Goal: Task Accomplishment & Management: Manage account settings

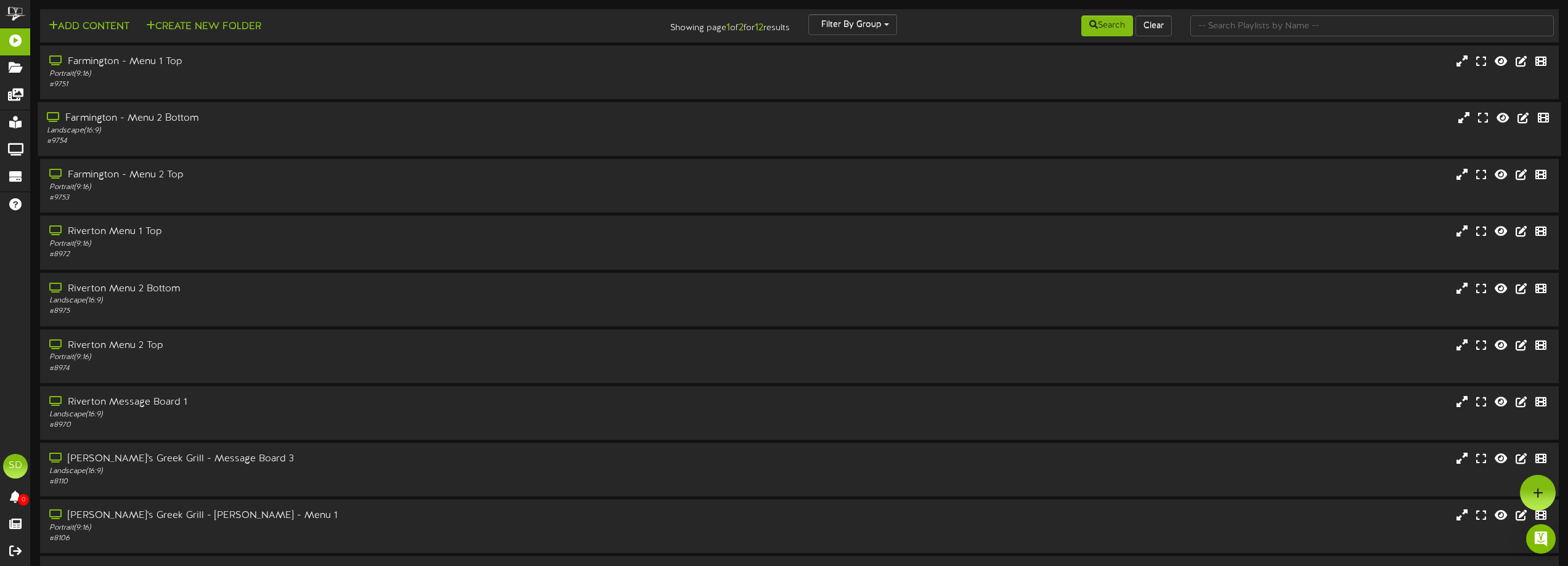
click at [235, 138] on div "Farmington - Menu 2 Bottom Landscape ( 16:9 ) # 9754" at bounding box center [355, 129] width 635 height 35
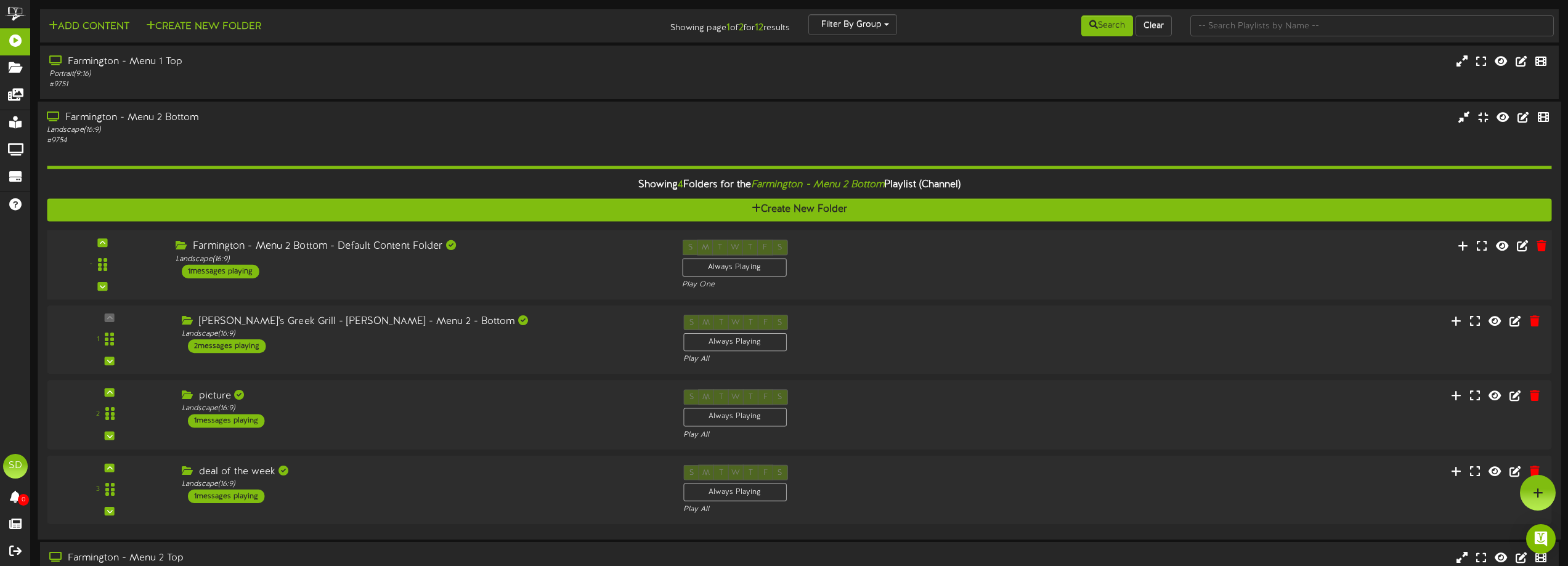
click at [414, 253] on div "Farmington - Menu 2 Bottom - Default Content Folder" at bounding box center [420, 247] width 488 height 14
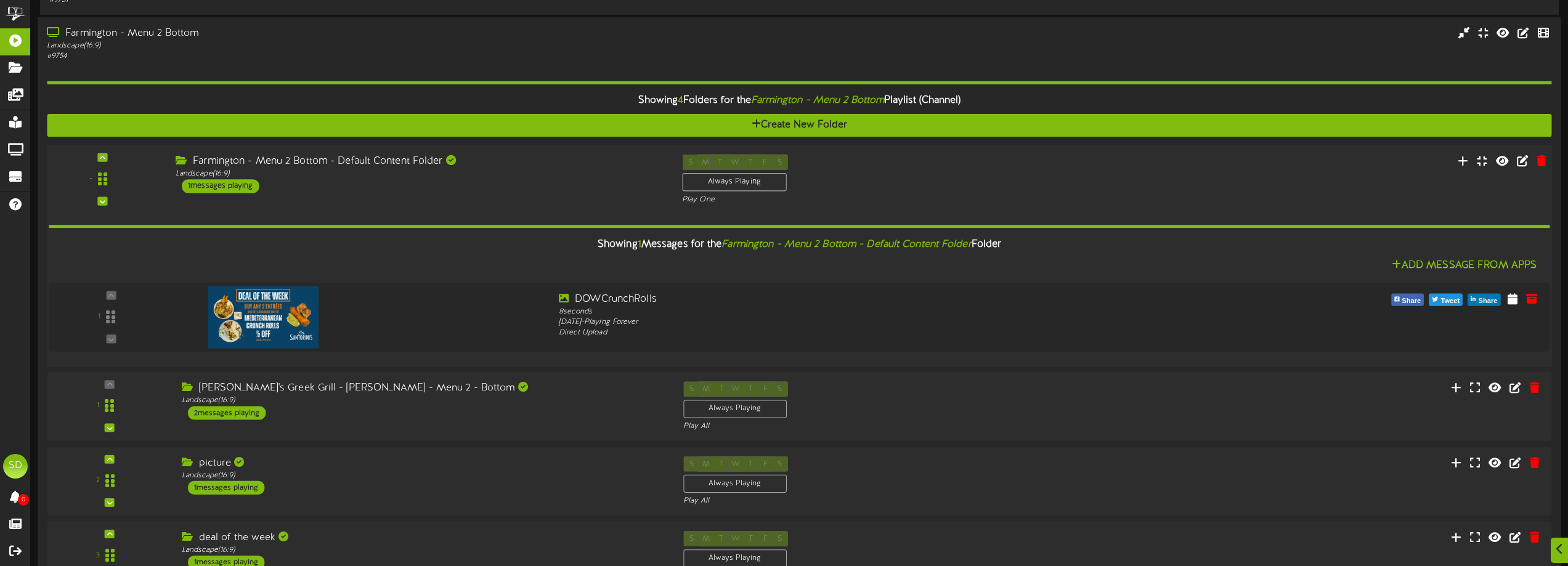
scroll to position [123, 0]
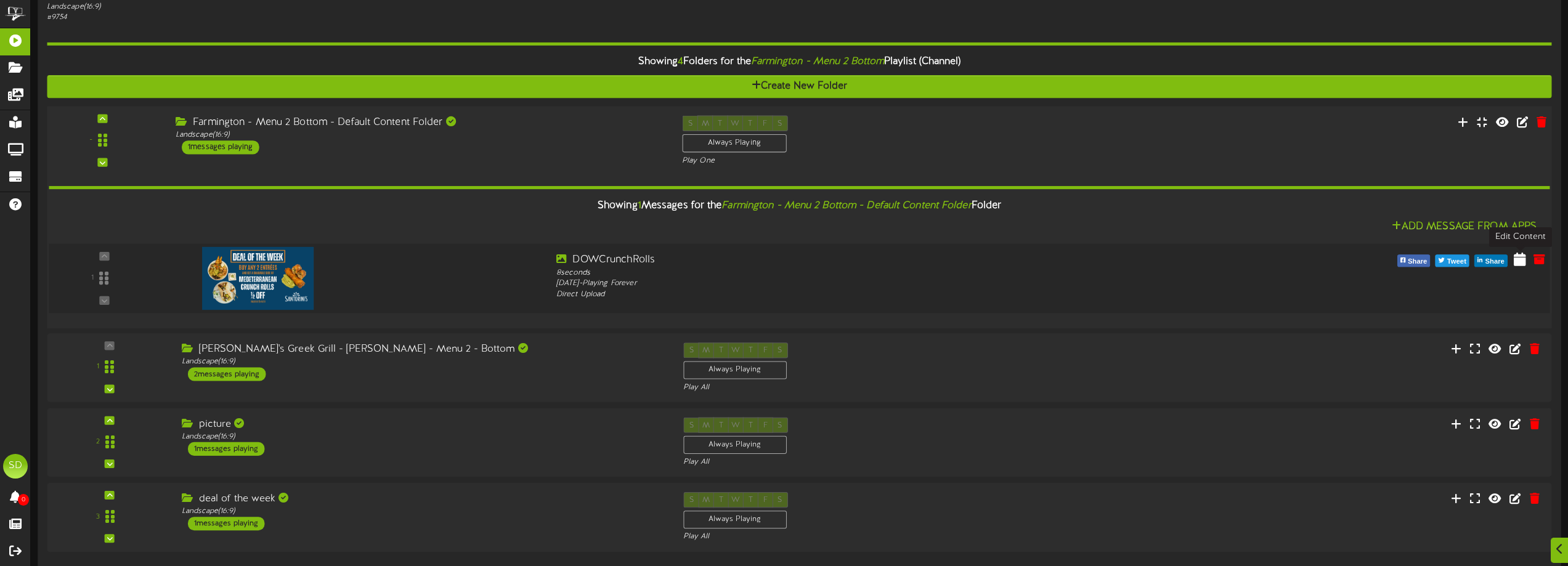
click at [1519, 264] on icon at bounding box center [1519, 259] width 12 height 14
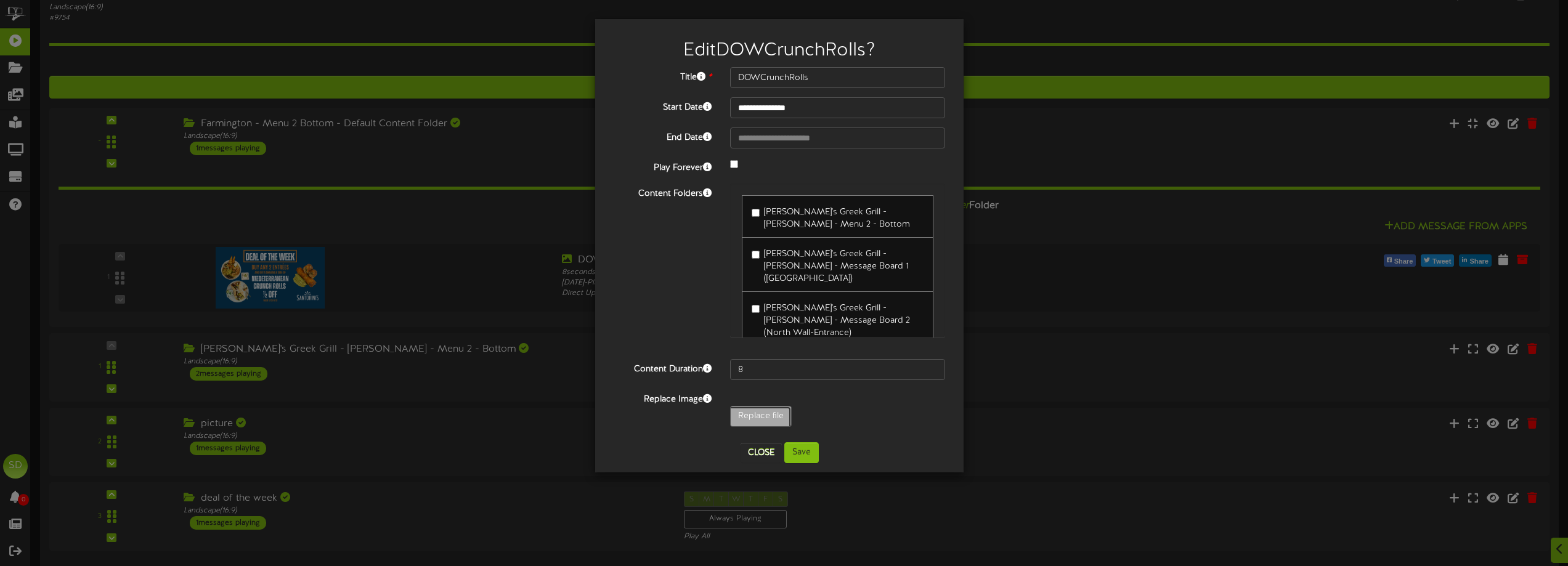
click at [769, 413] on input "Replace file" at bounding box center [121, 451] width 1340 height 88
type input "**********"
type input "LoukoumadesDOW2"
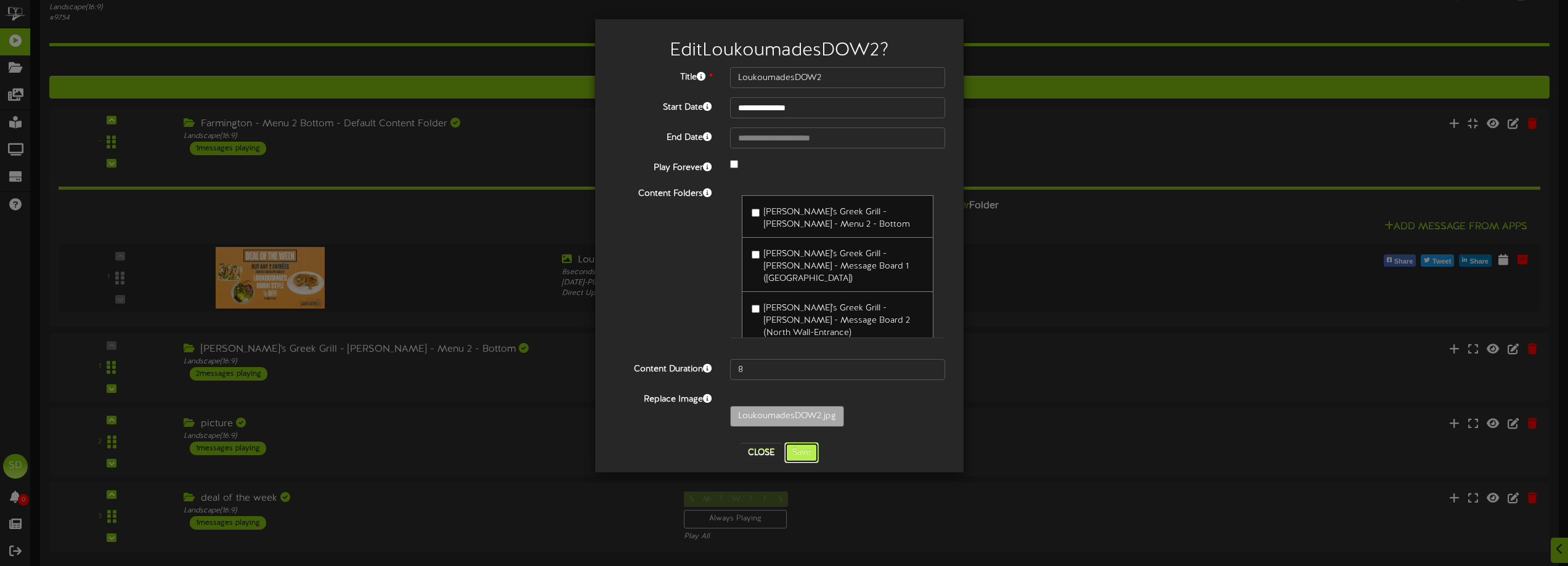
click at [803, 455] on button "Save" at bounding box center [801, 453] width 35 height 21
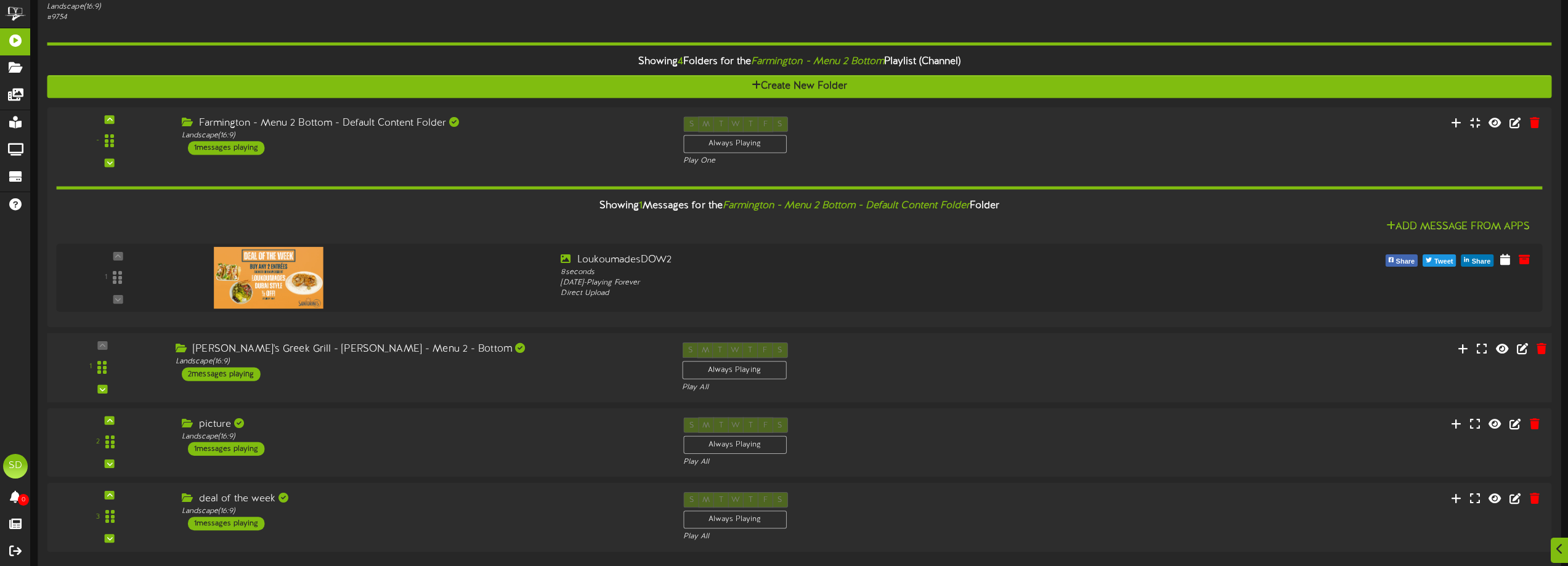
click at [361, 376] on div "Santorini's Greek Grill - Sandy - Menu 2 - Bottom Landscape ( 16:9 ) 2 messages…" at bounding box center [420, 361] width 506 height 39
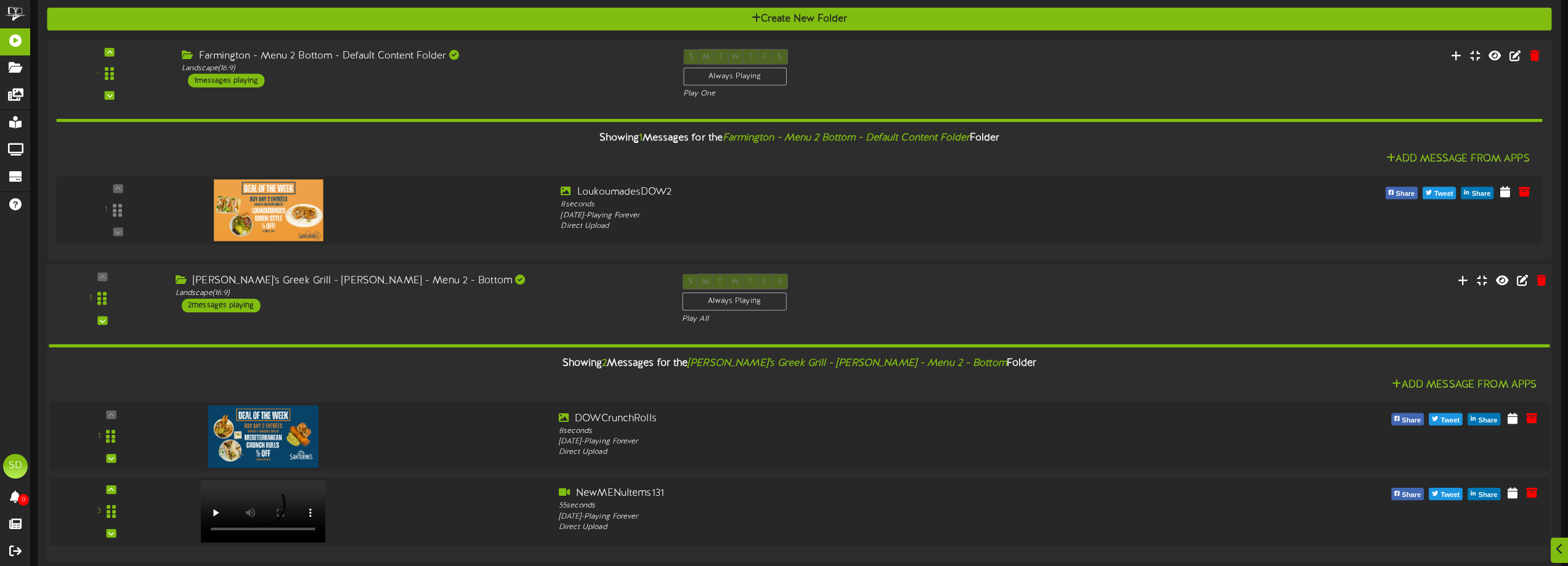
scroll to position [246, 0]
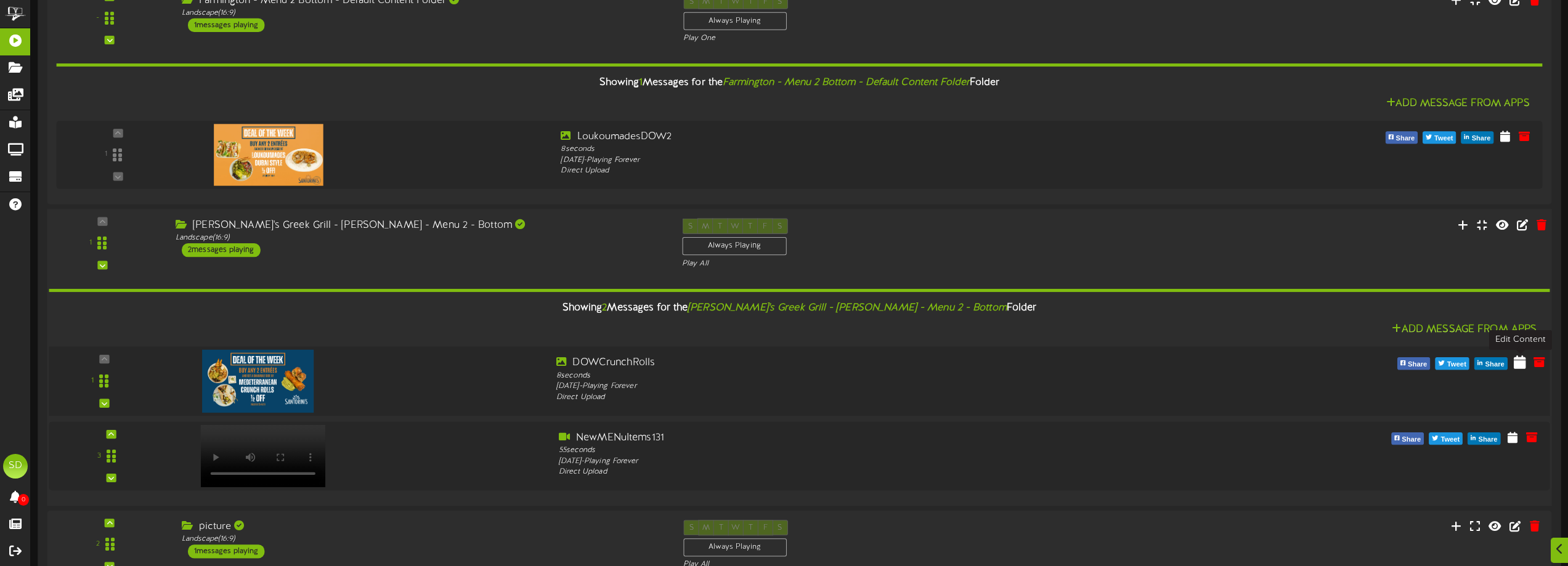
click at [1519, 363] on icon at bounding box center [1519, 362] width 12 height 14
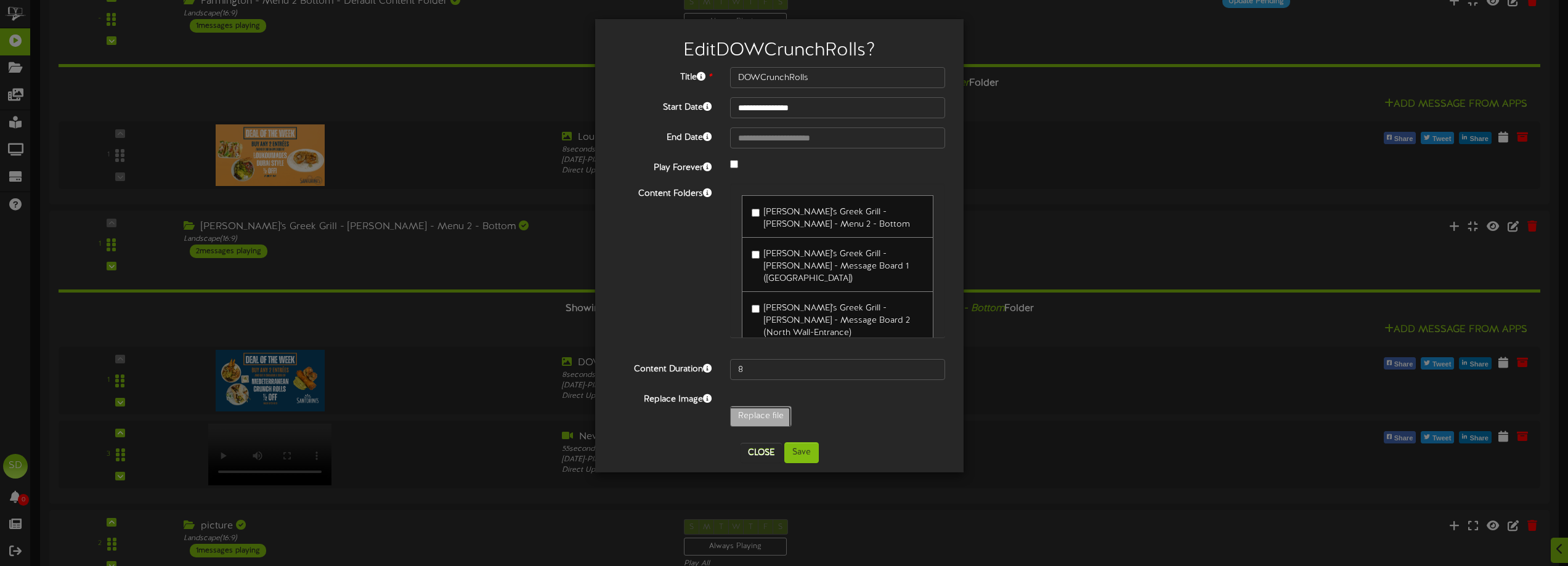
click at [757, 416] on input "Replace file" at bounding box center [121, 451] width 1340 height 88
type input "**********"
type input "LoukoumadesDOW2"
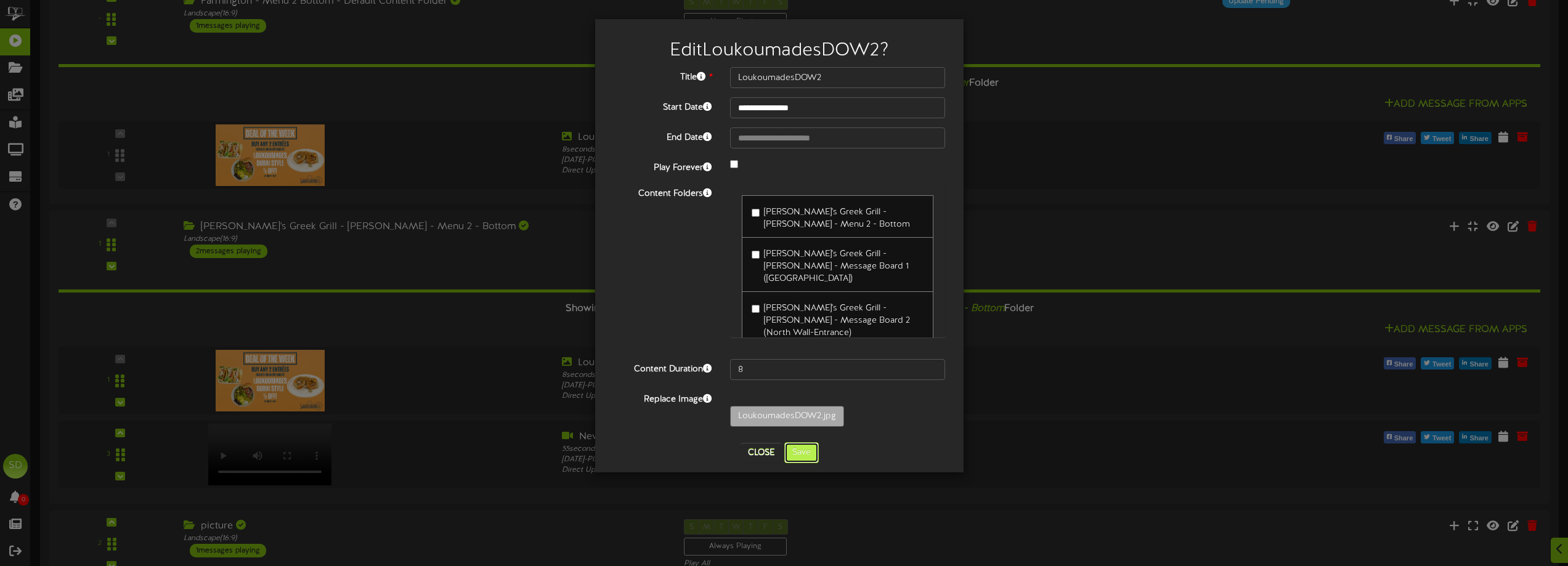
click at [811, 453] on button "Save" at bounding box center [801, 453] width 35 height 21
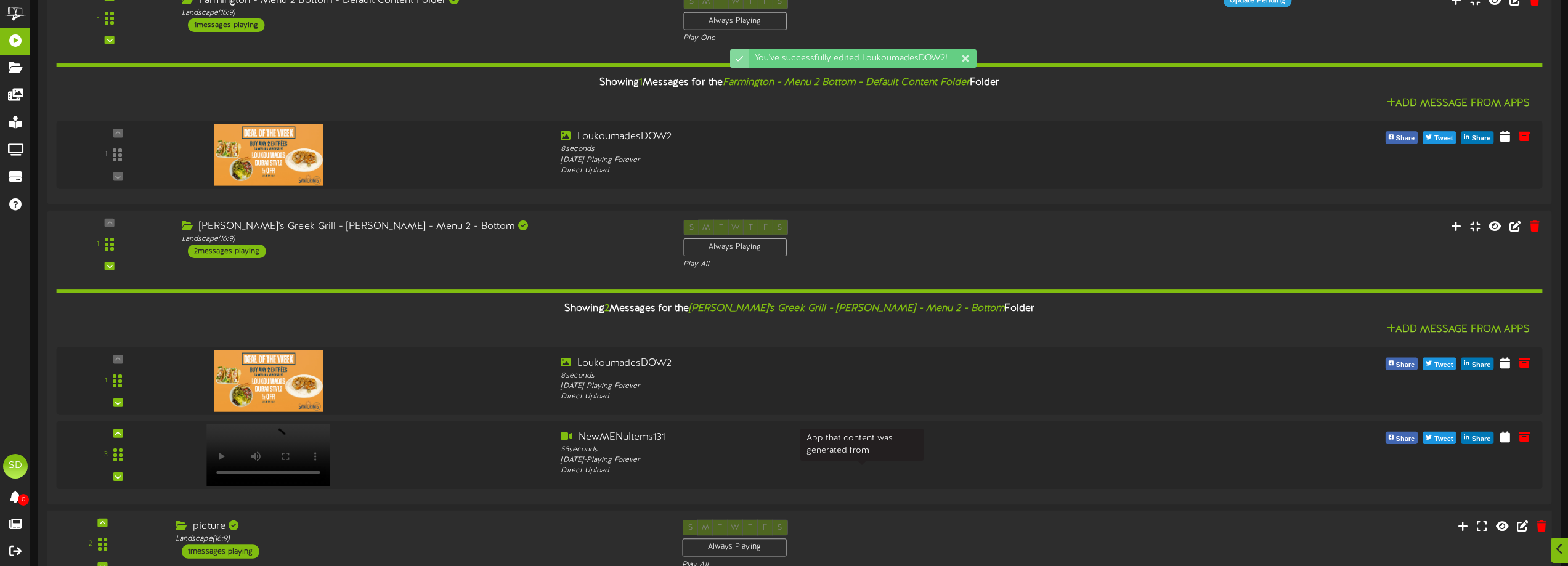
scroll to position [431, 0]
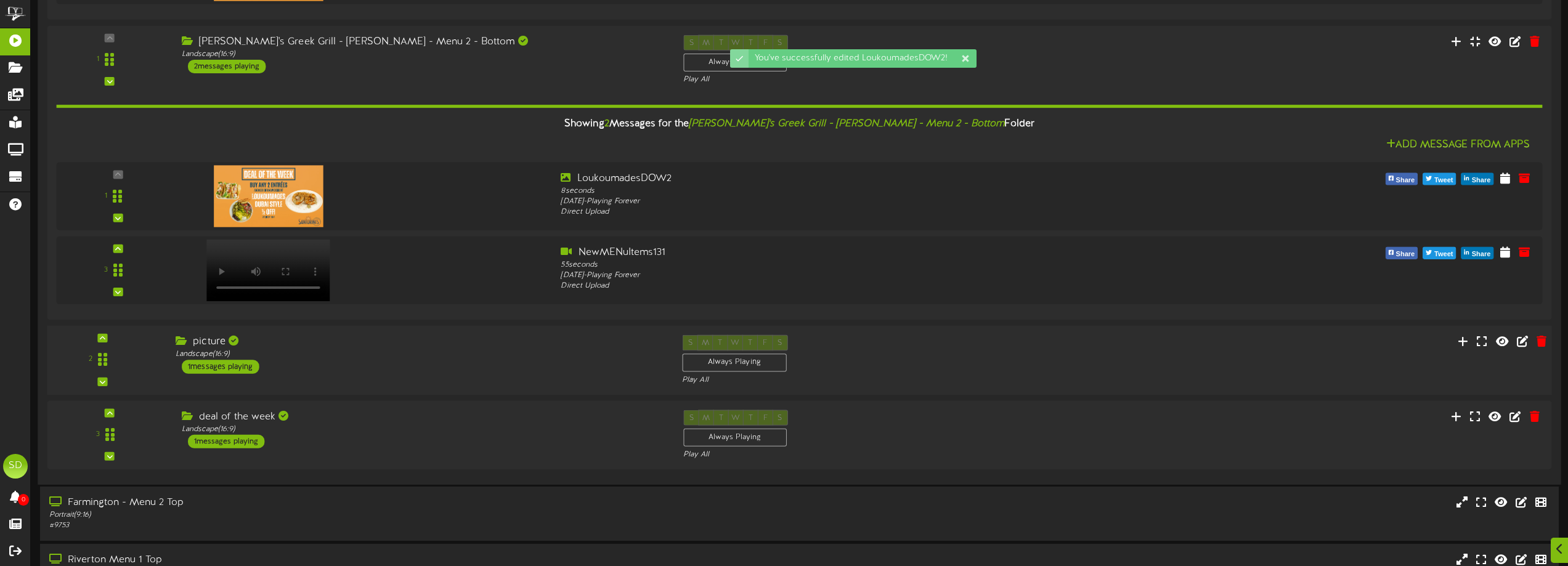
click at [569, 361] on div "picture Landscape ( 16:9 ) 1 messages playing" at bounding box center [420, 354] width 506 height 39
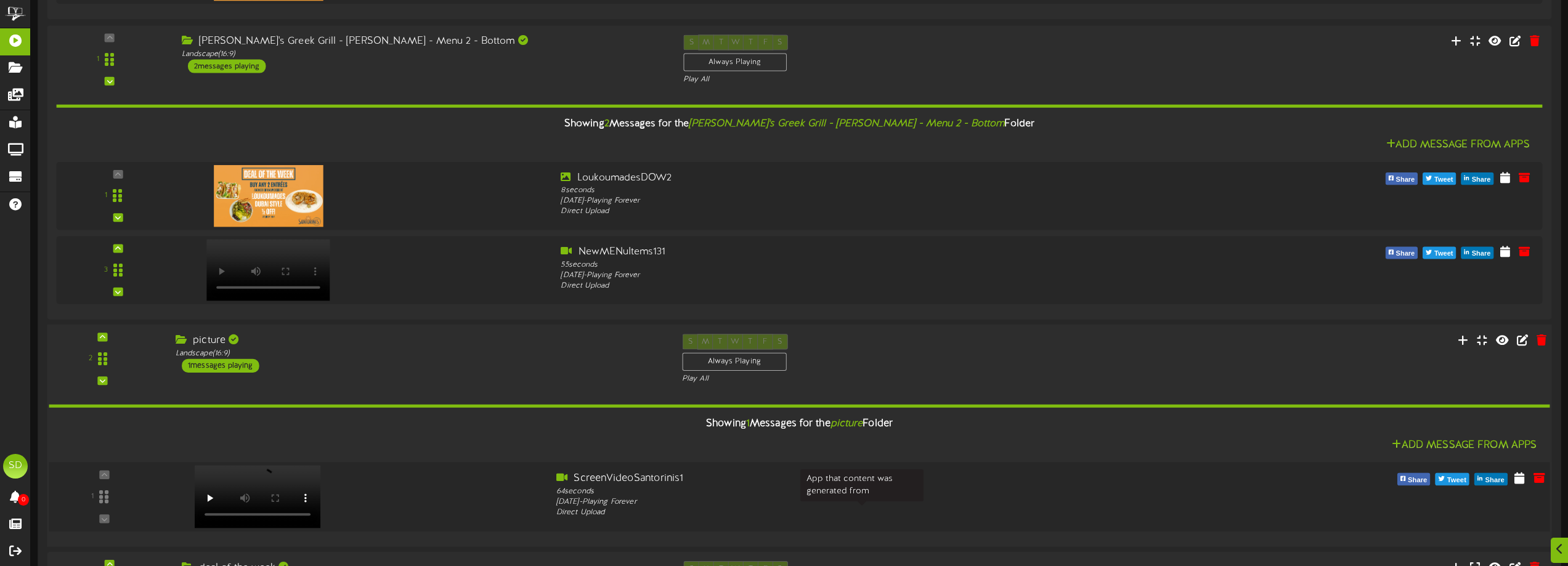
scroll to position [616, 0]
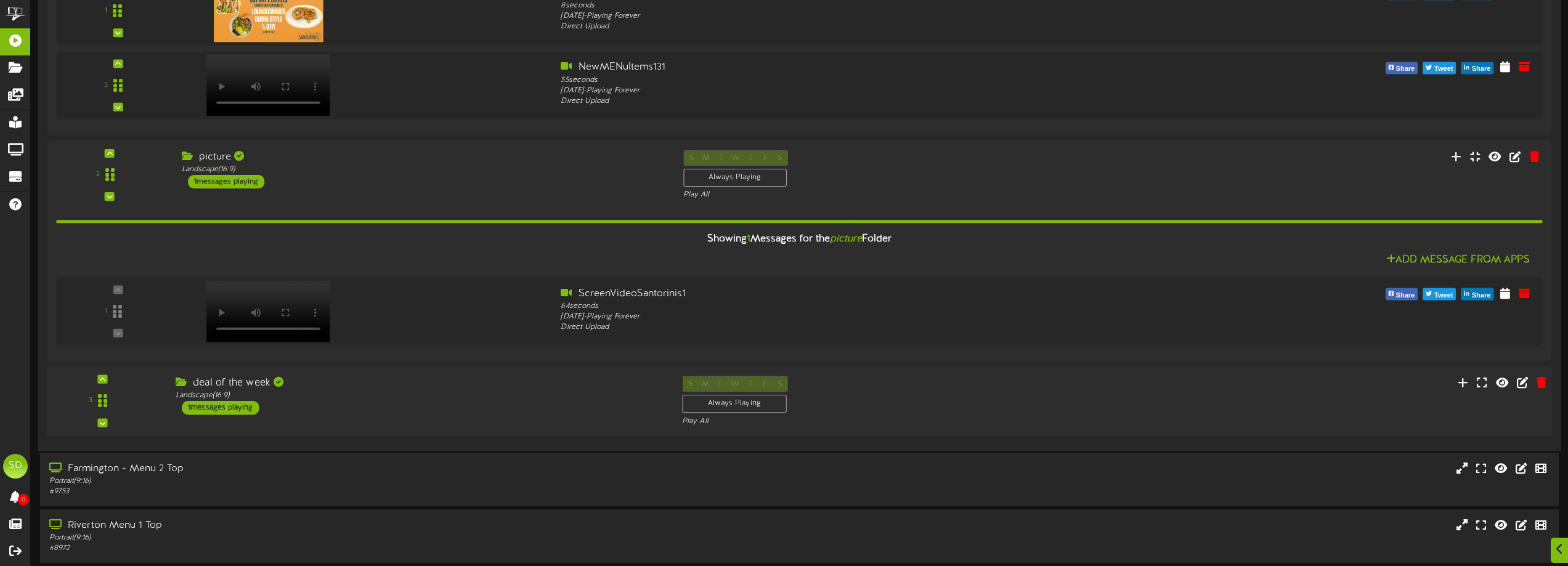
click at [443, 412] on div "deal of the week Landscape ( 16:9 ) 1 messages playing" at bounding box center [420, 395] width 506 height 39
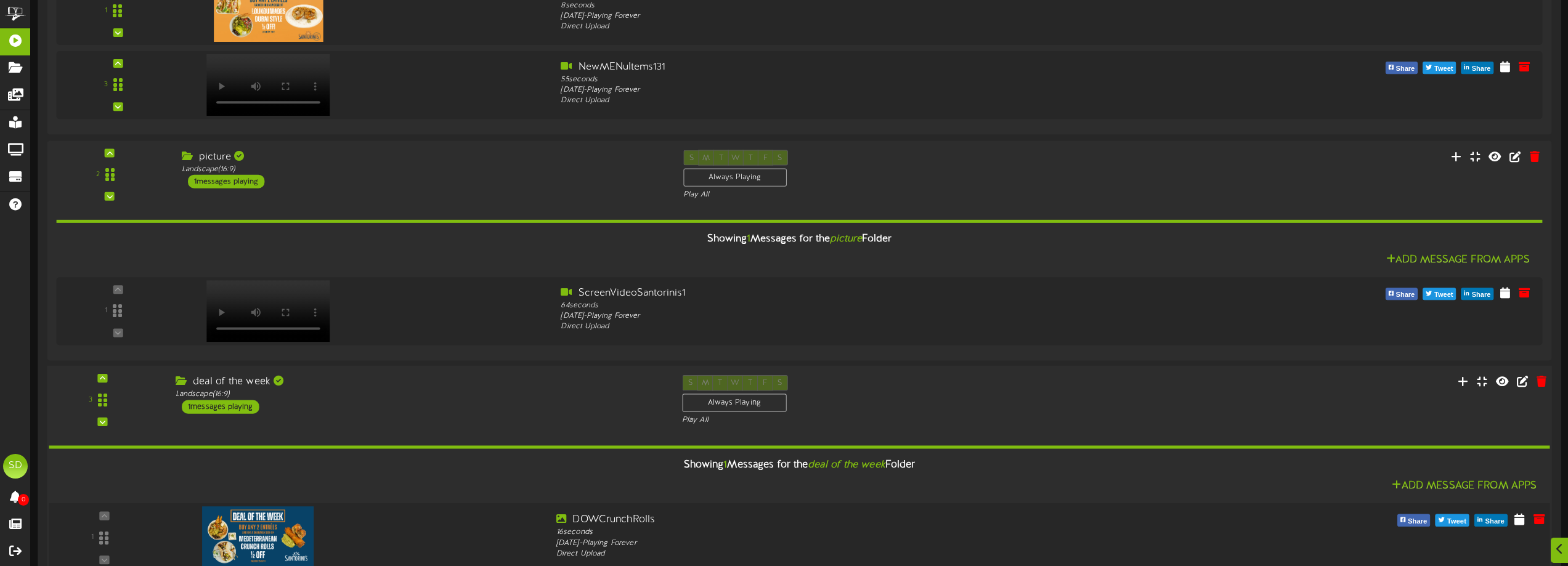
scroll to position [800, 0]
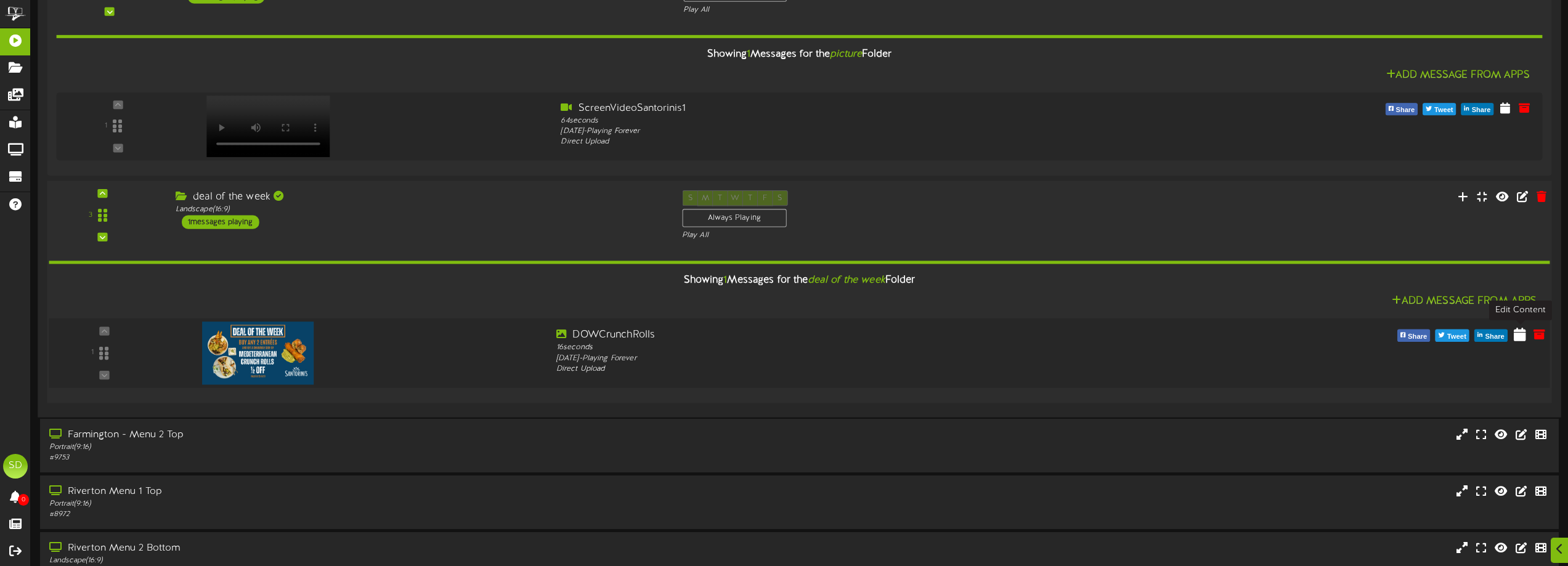
click at [1518, 341] on icon at bounding box center [1519, 334] width 12 height 14
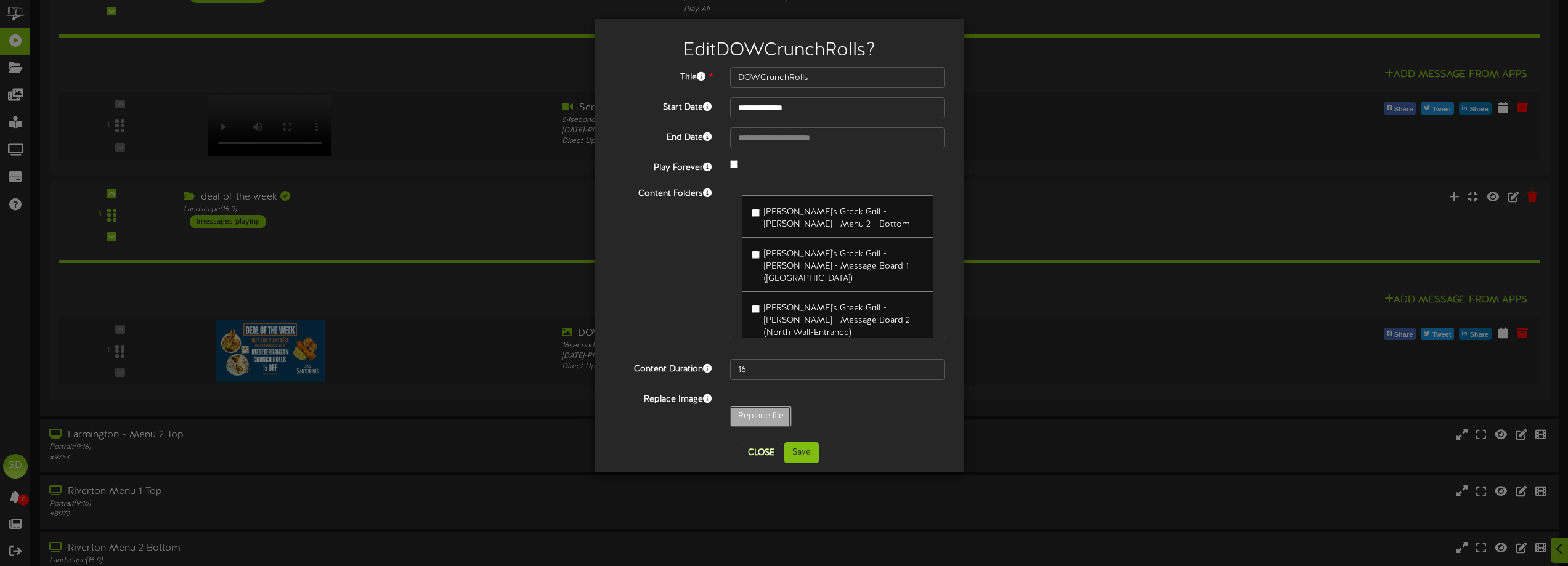
click at [753, 414] on input "Replace file" at bounding box center [121, 451] width 1340 height 88
type input "**********"
type input "LoukoumadesDOW2"
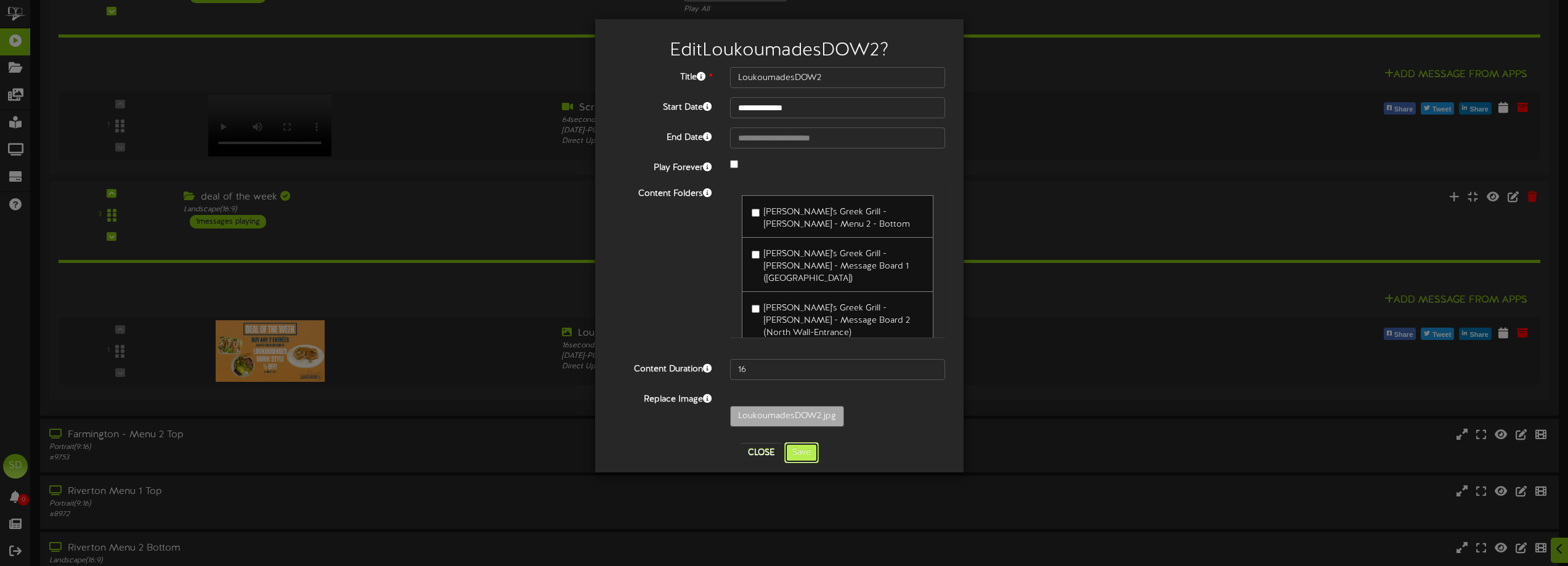
click at [817, 456] on button "Save" at bounding box center [801, 453] width 35 height 21
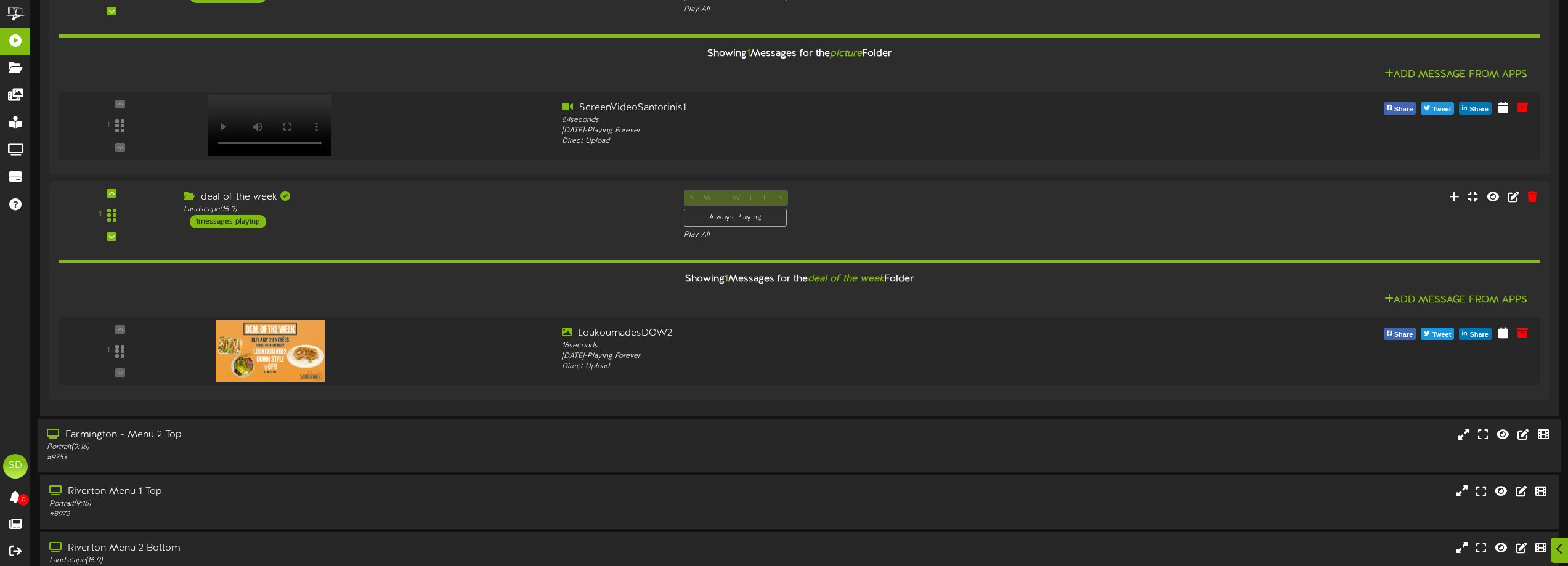
click at [399, 451] on div "Portrait ( 9:16 )" at bounding box center [355, 448] width 616 height 10
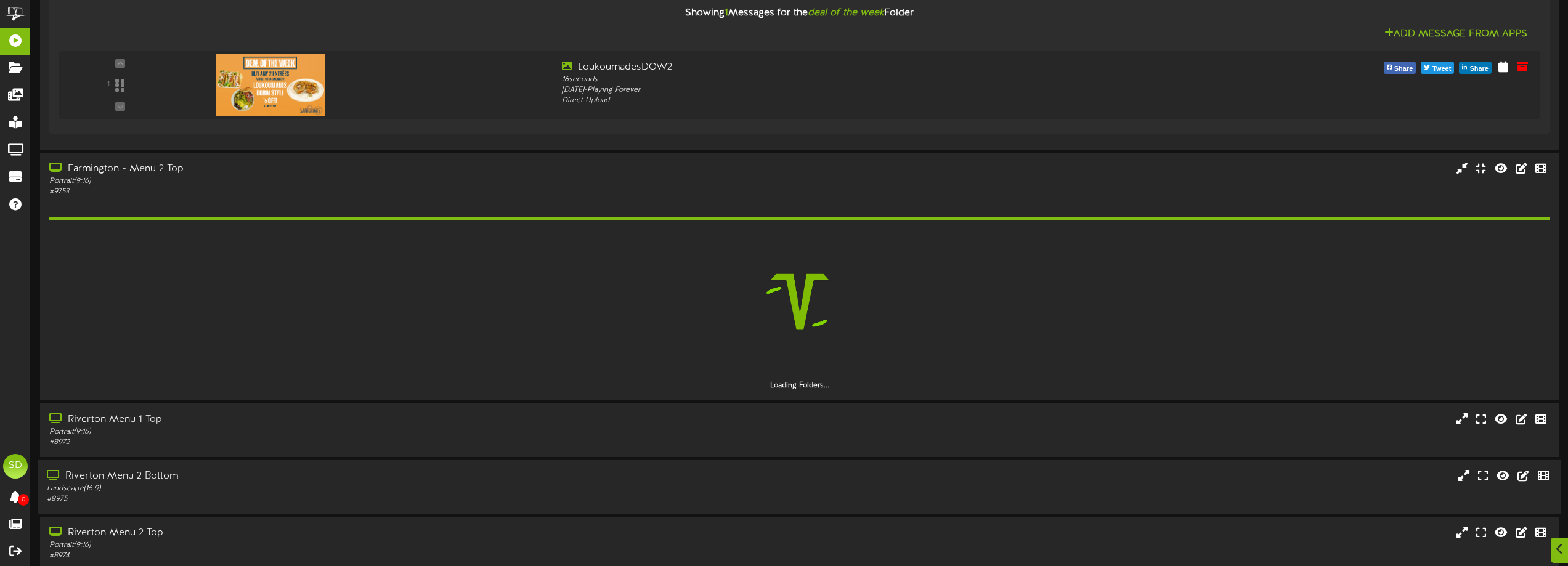
scroll to position [1170, 0]
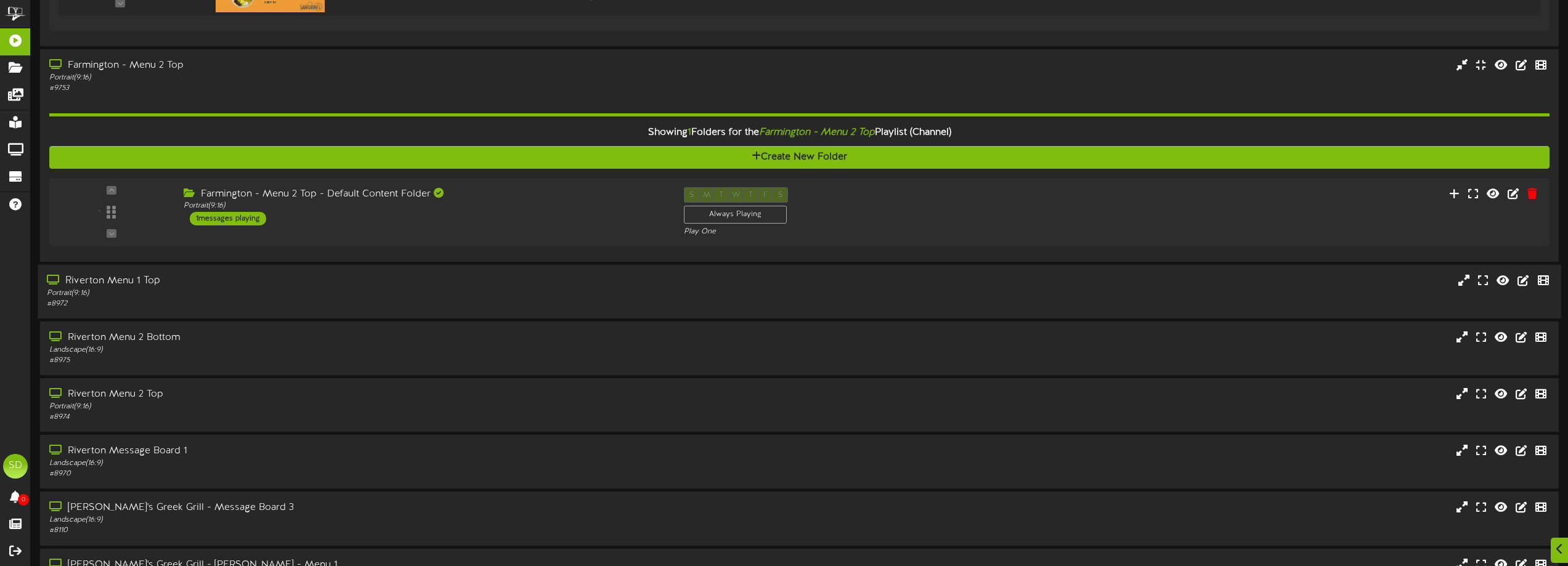
click at [464, 289] on div "Portrait ( 9:16 )" at bounding box center [355, 294] width 616 height 10
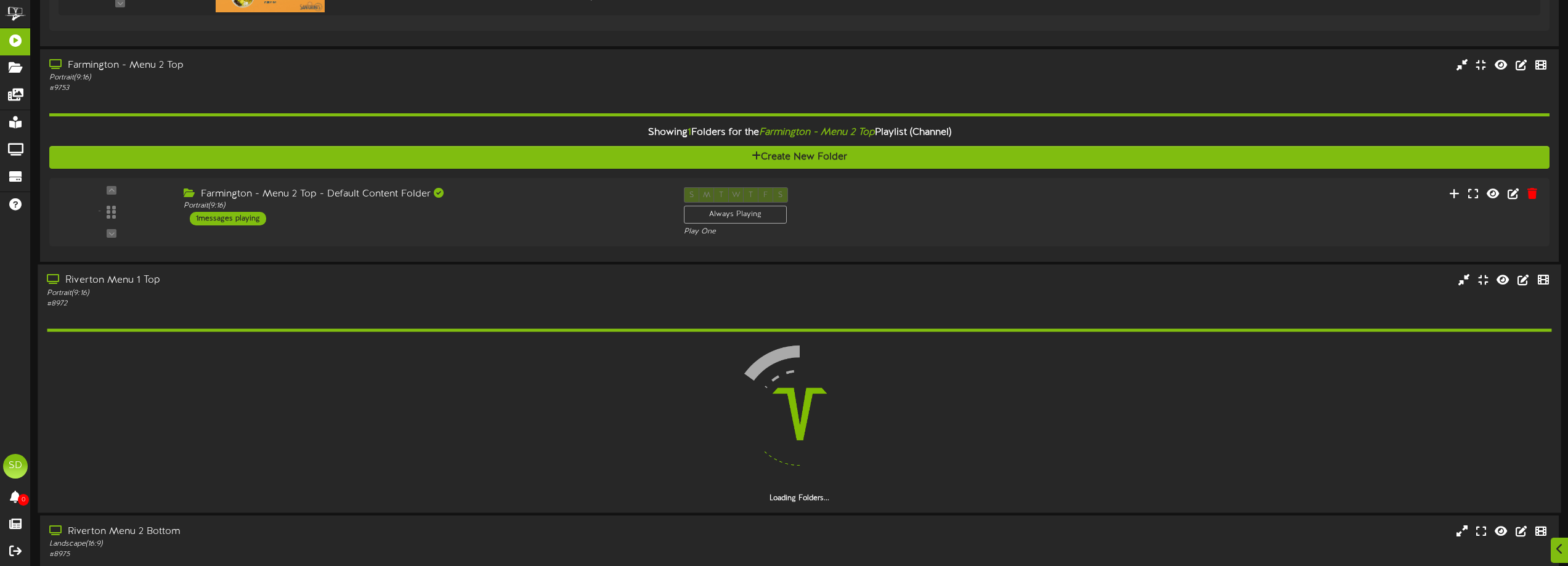
scroll to position [1417, 0]
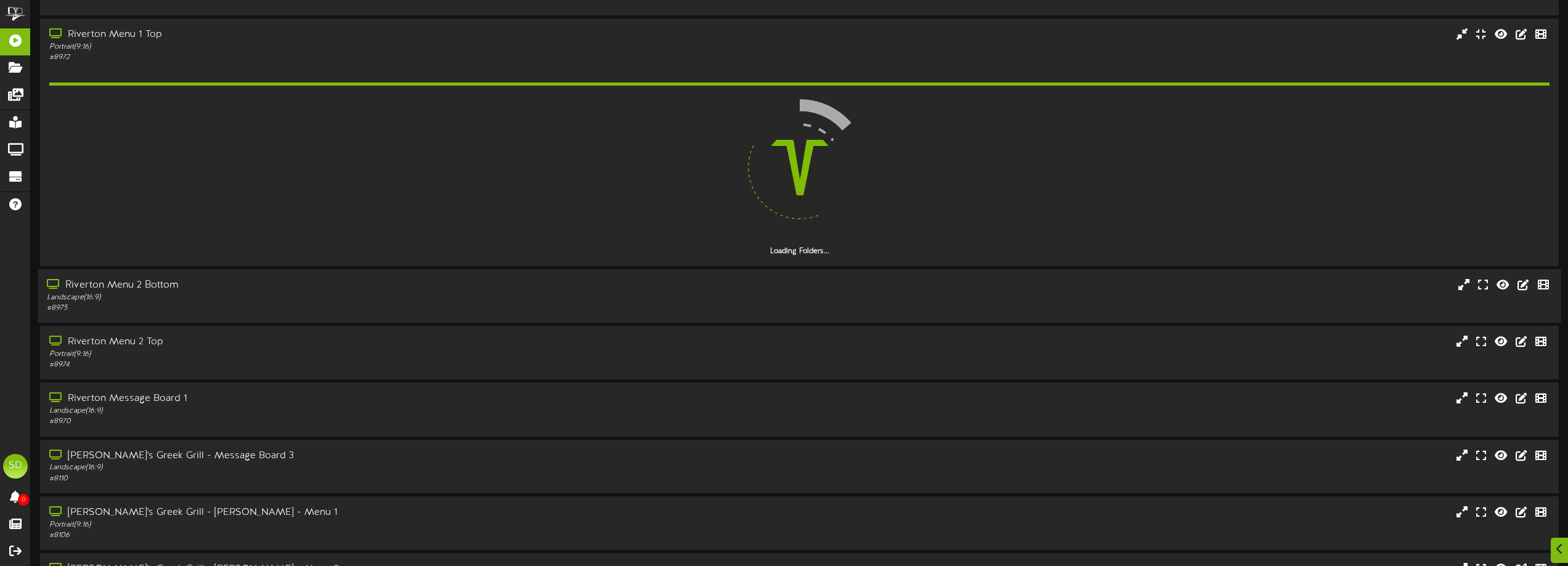
click at [452, 302] on div "Landscape ( 16:9 )" at bounding box center [355, 298] width 616 height 10
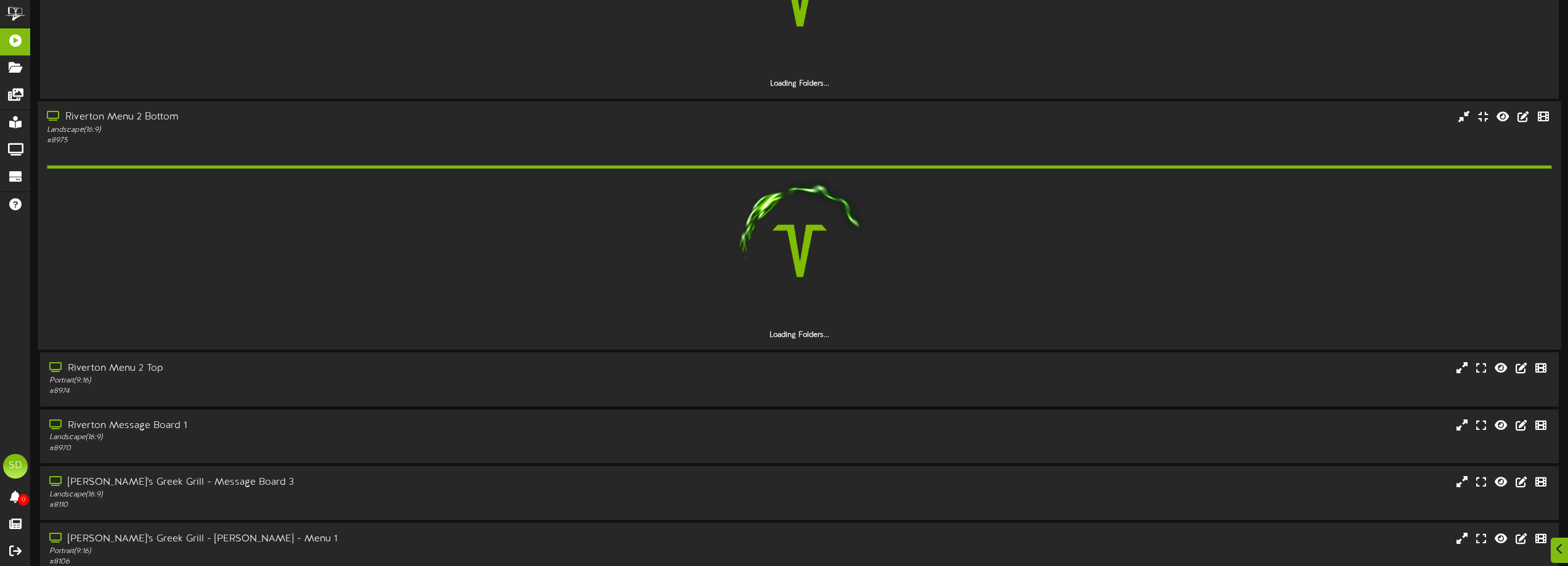
scroll to position [1602, 0]
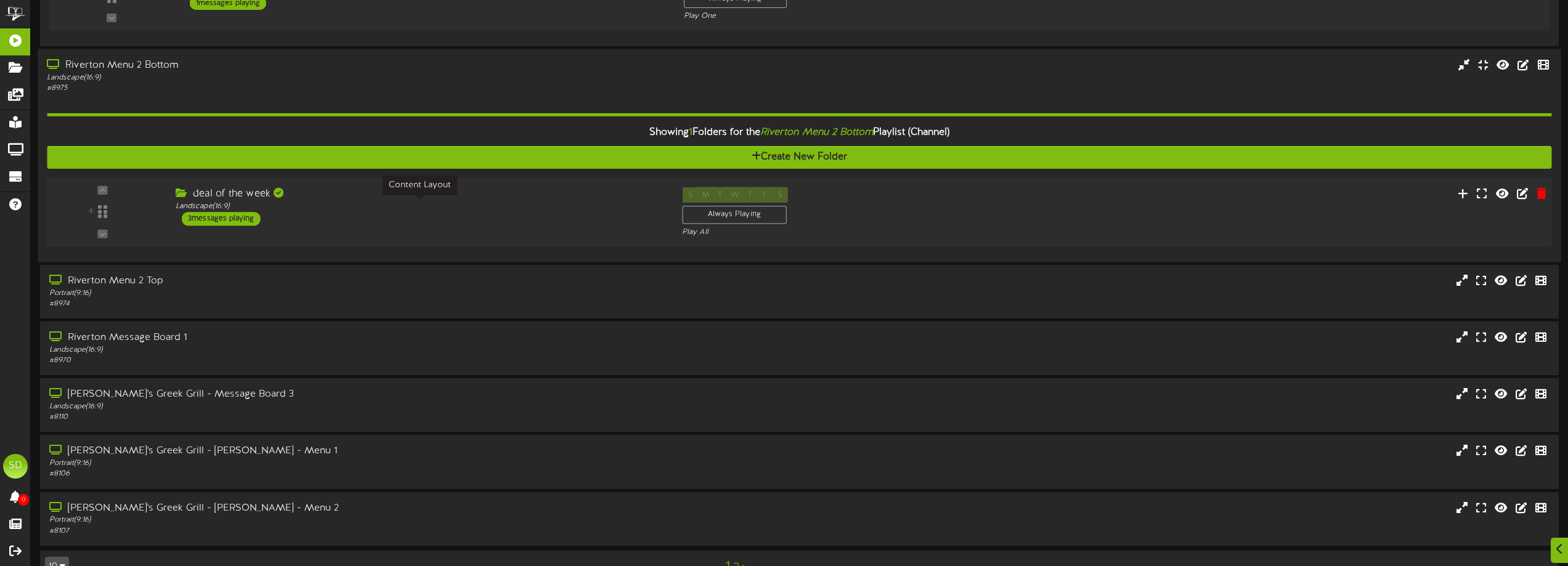
click at [326, 210] on div "Landscape ( 16:9 )" at bounding box center [420, 207] width 488 height 10
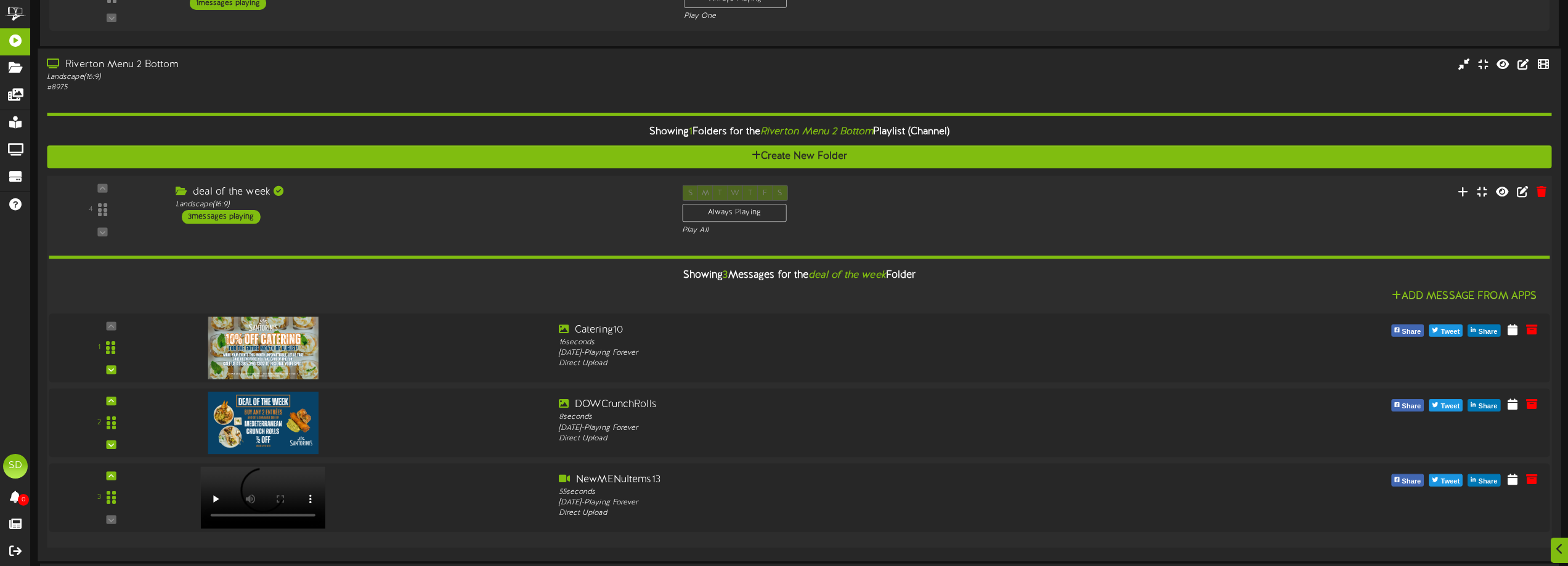
scroll to position [1725, 0]
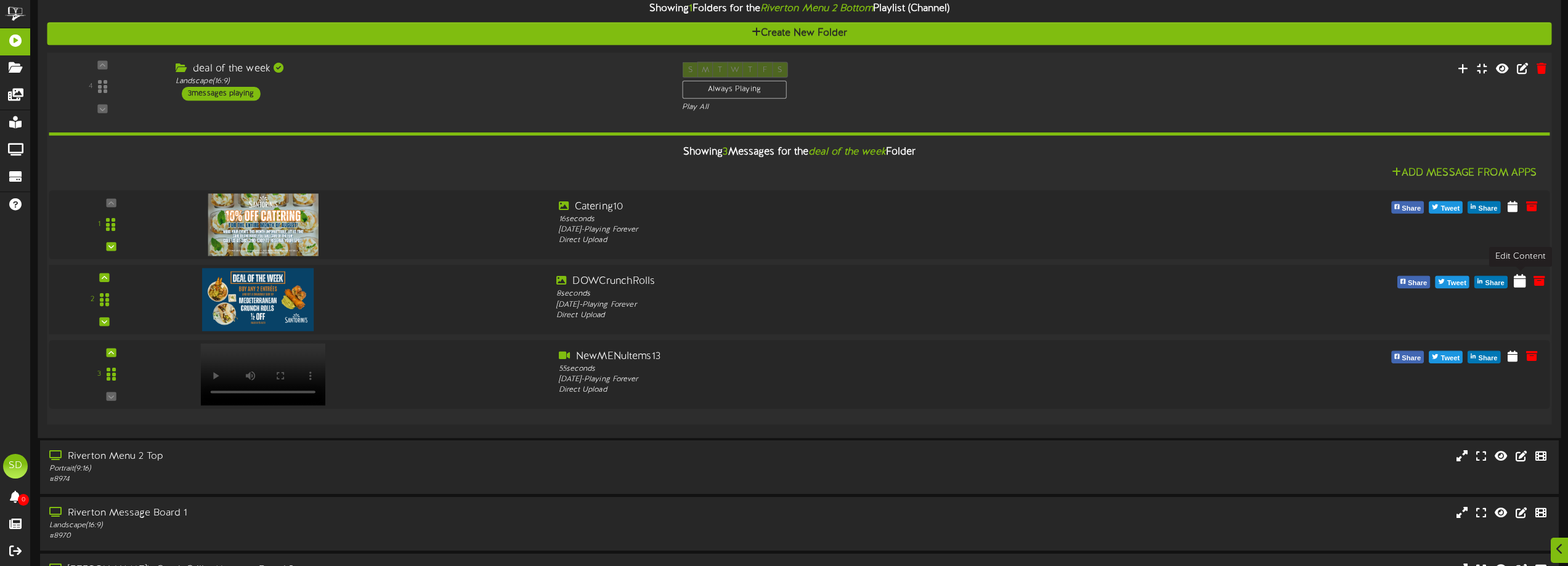
click at [1521, 283] on icon at bounding box center [1519, 280] width 12 height 14
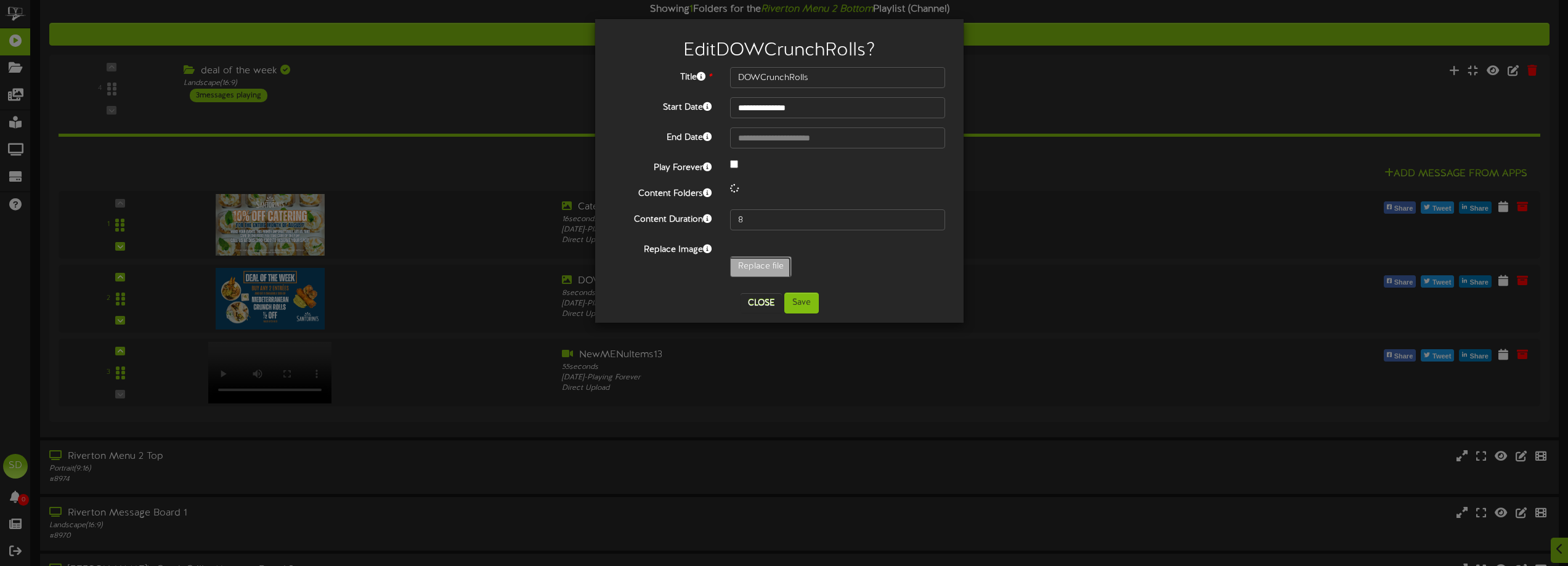
click at [773, 262] on input "Replace file" at bounding box center [121, 301] width 1340 height 88
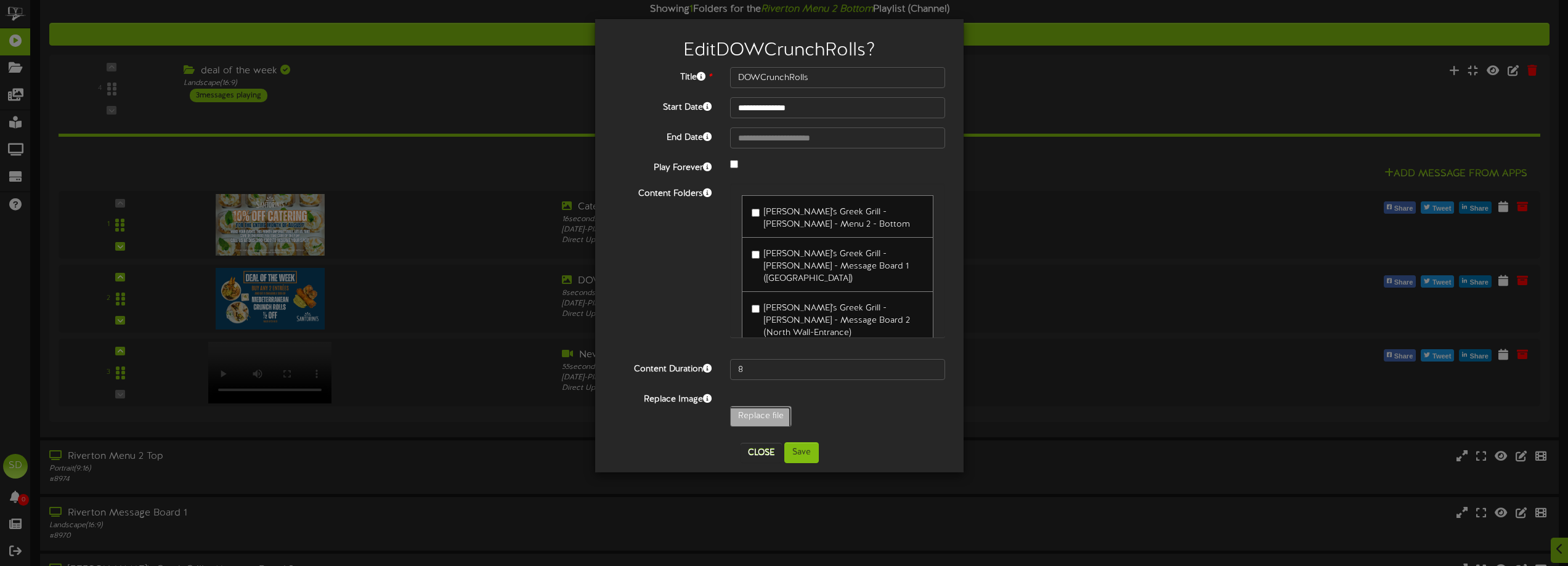
type input "**********"
type input "LoukoumadesDOW2"
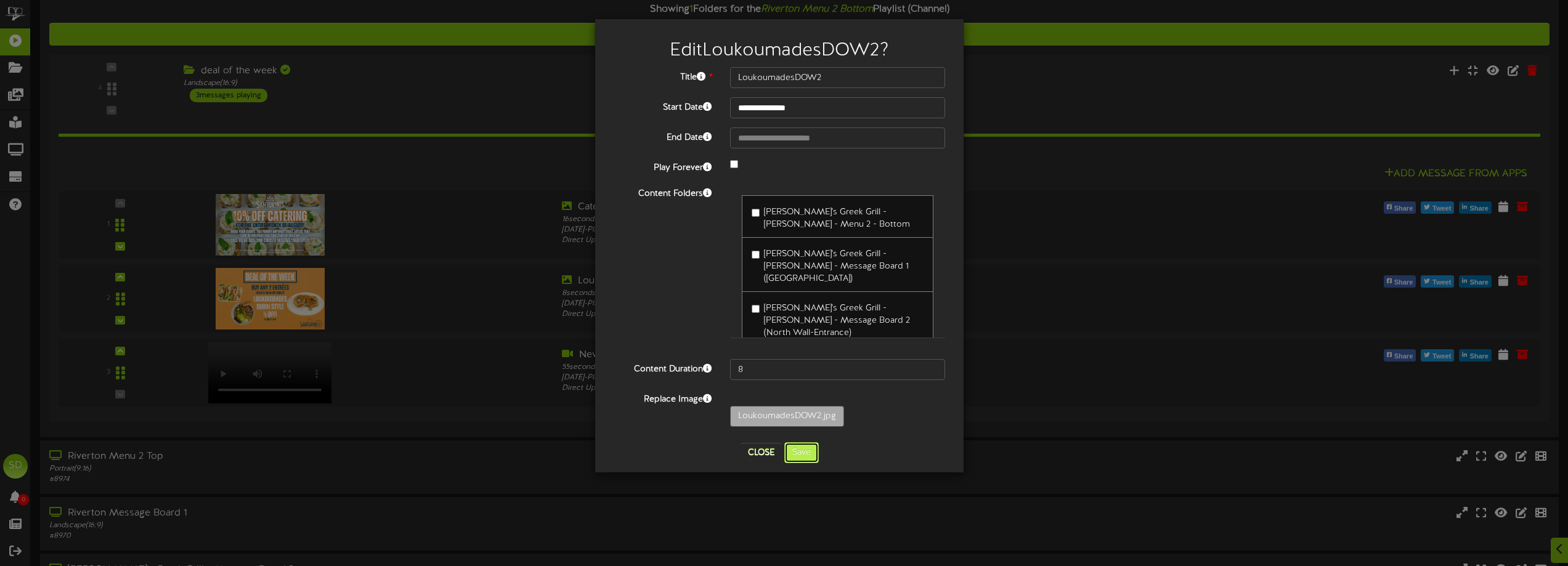
click at [794, 455] on button "Save" at bounding box center [801, 453] width 35 height 21
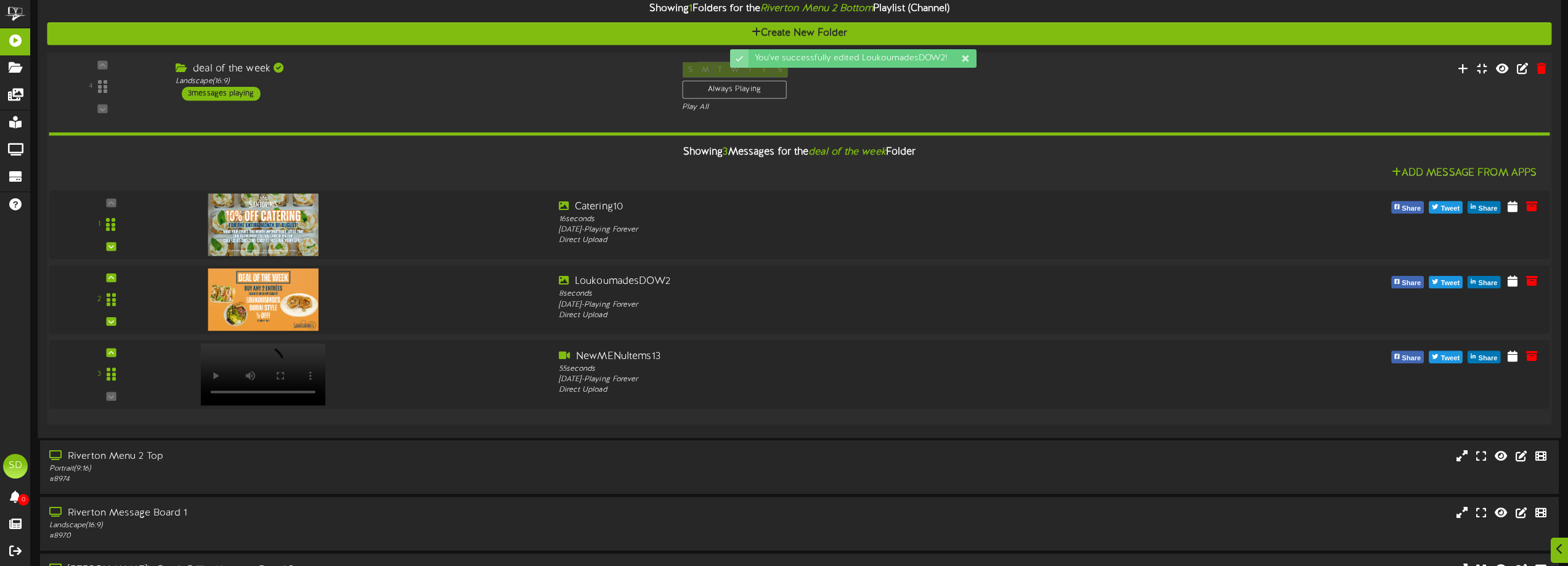
scroll to position [1848, 0]
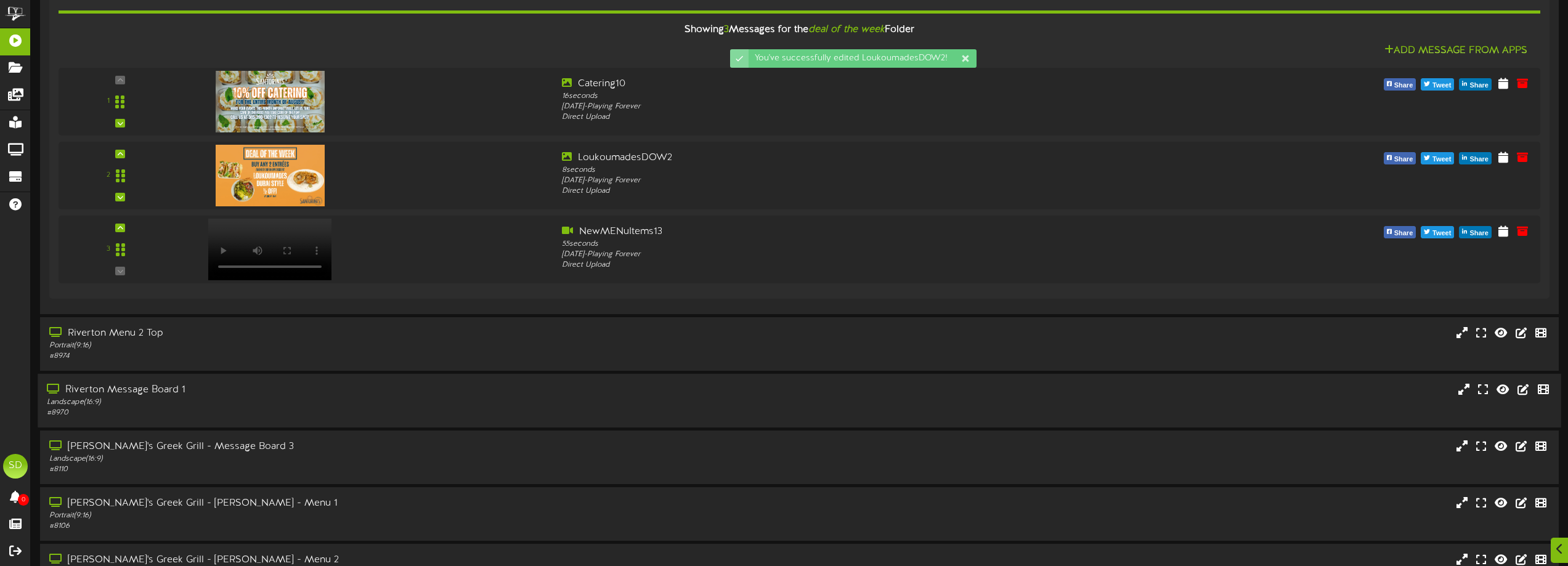
click at [390, 382] on div "Riverton Message Board 1 Landscape ( 16:9 ) # 8970" at bounding box center [799, 401] width 1523 height 54
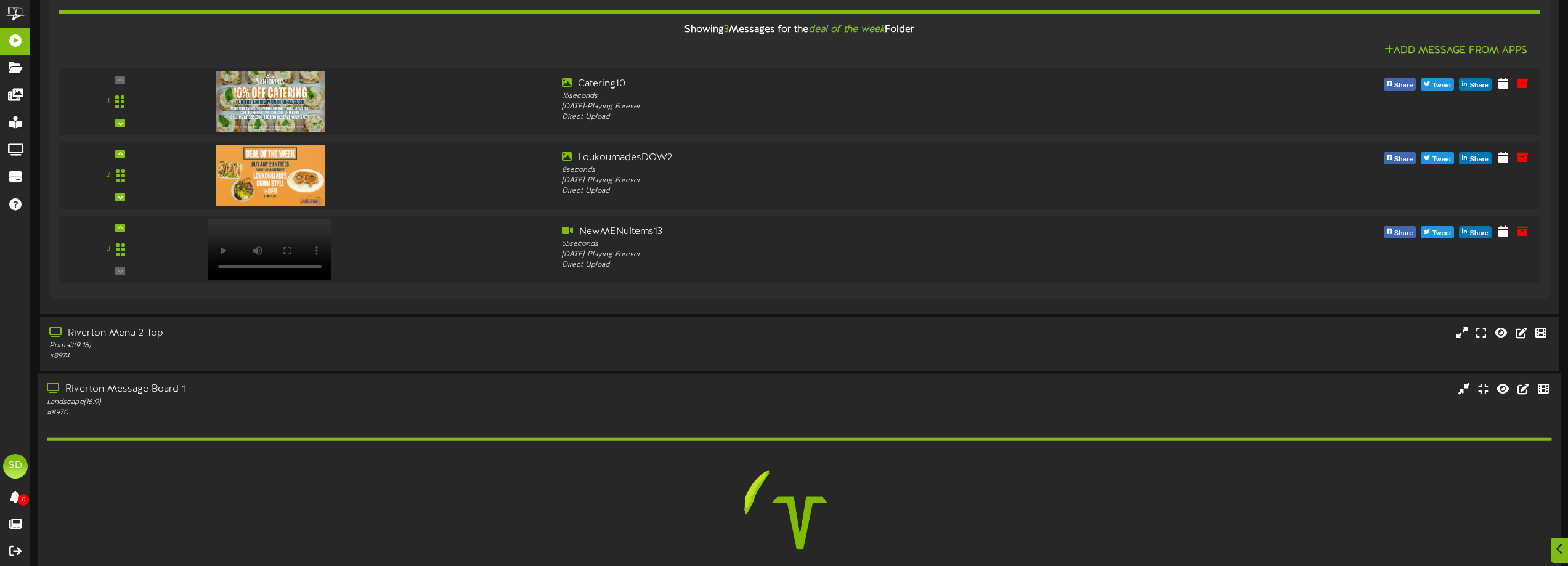
scroll to position [2032, 0]
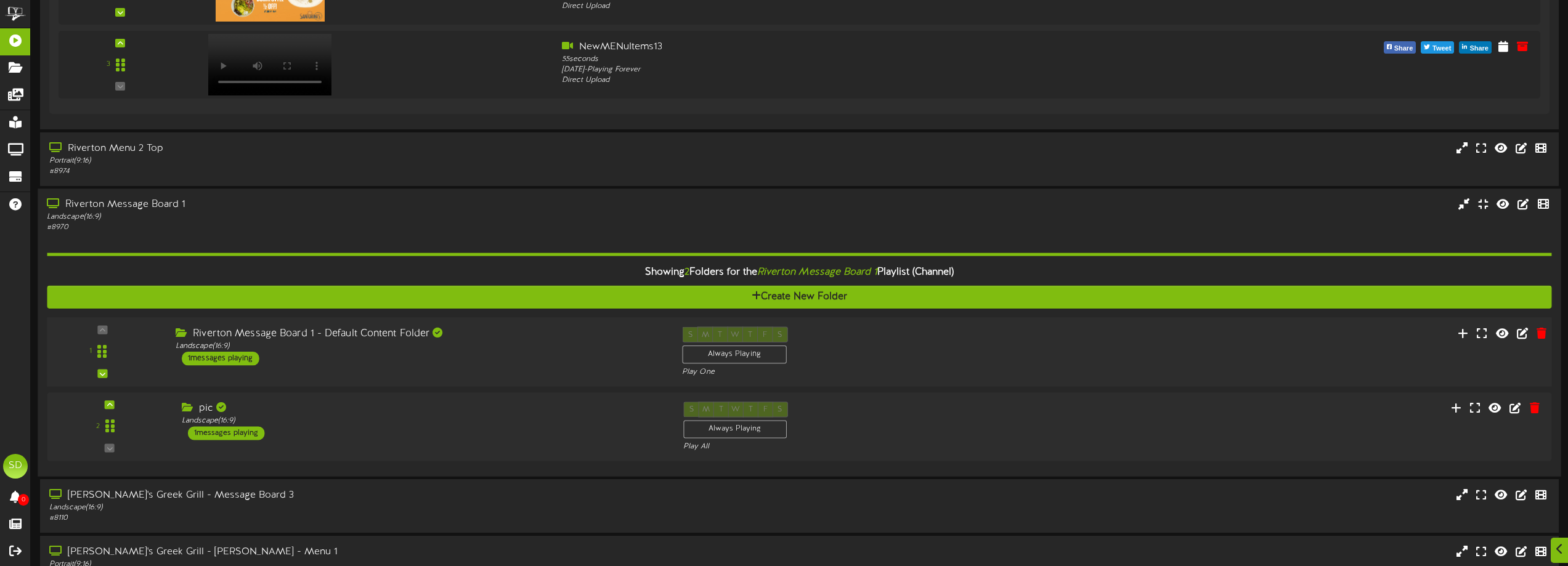
click at [544, 361] on div "Riverton Message Board 1 - Default Content Folder Landscape ( 16:9 ) 1 messages…" at bounding box center [420, 346] width 506 height 39
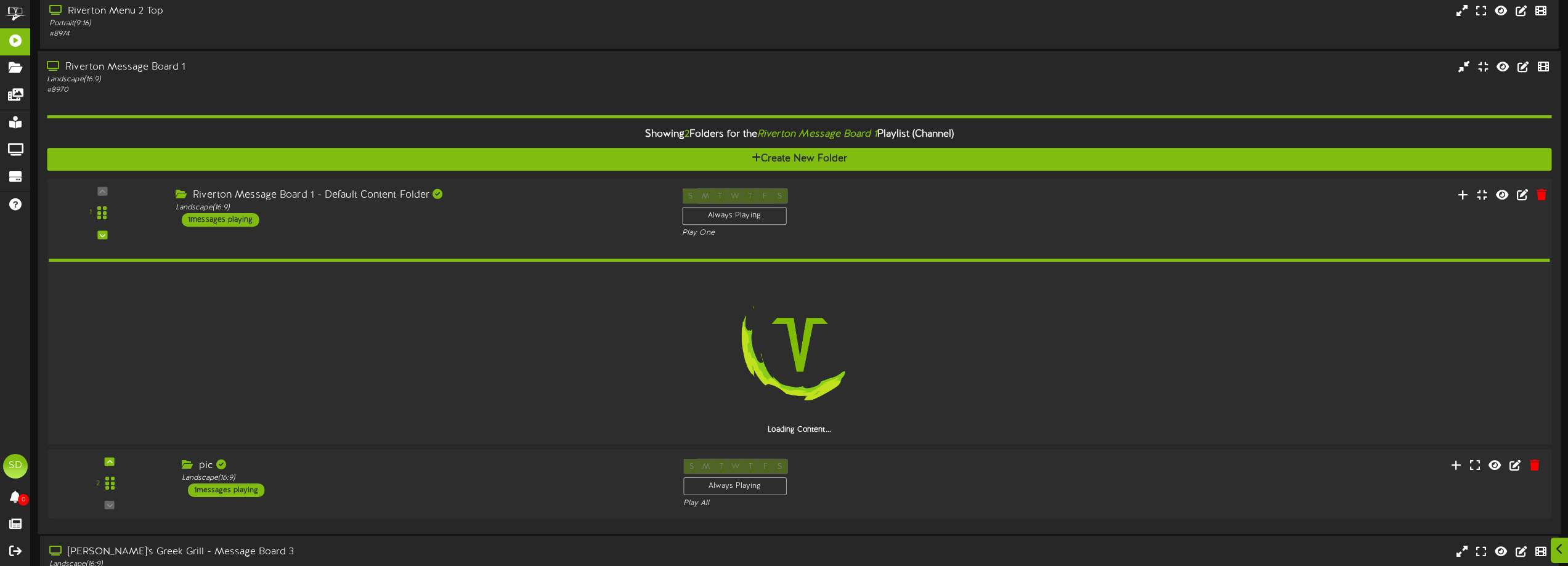
scroll to position [2217, 0]
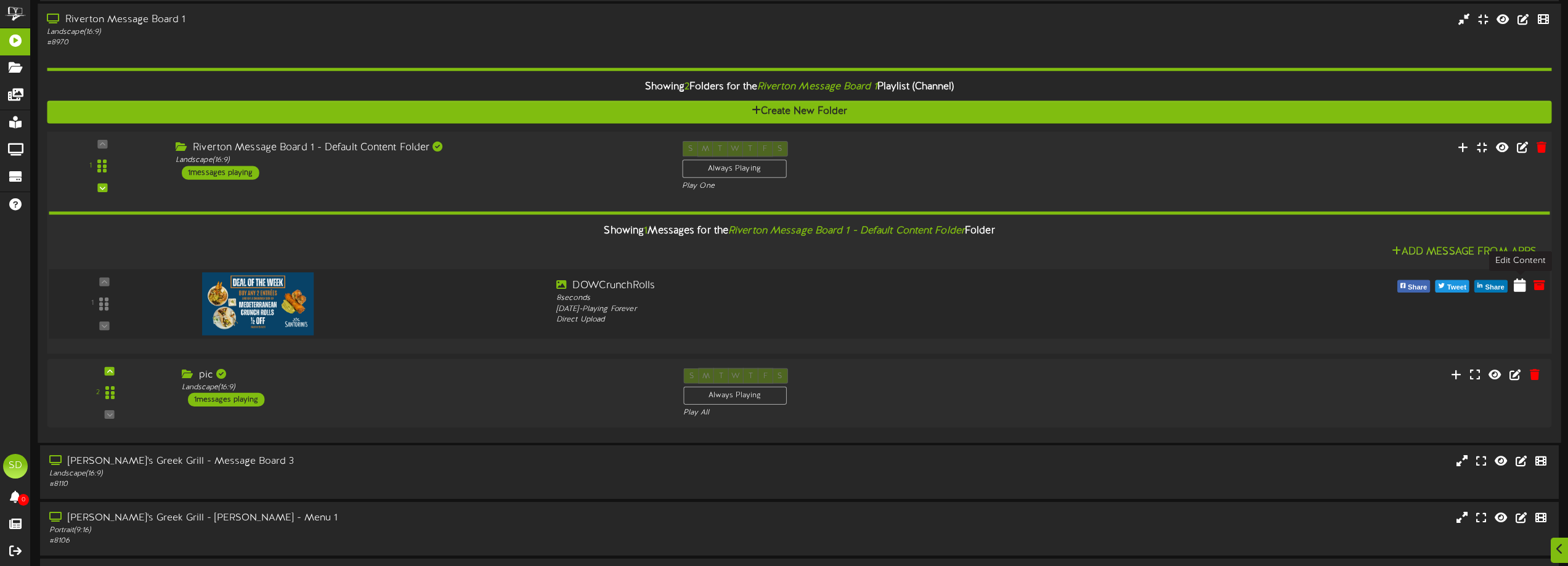
click at [1521, 289] on icon at bounding box center [1519, 285] width 12 height 14
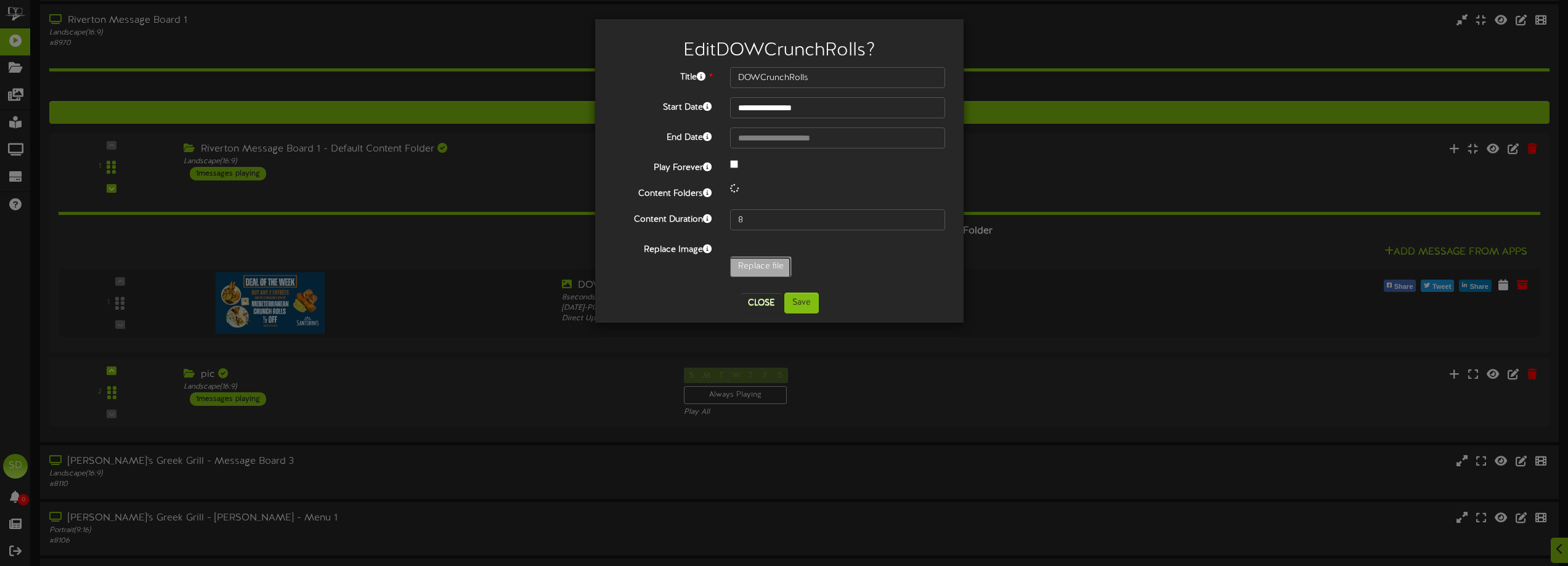
click at [736, 265] on input "Replace file" at bounding box center [121, 301] width 1340 height 88
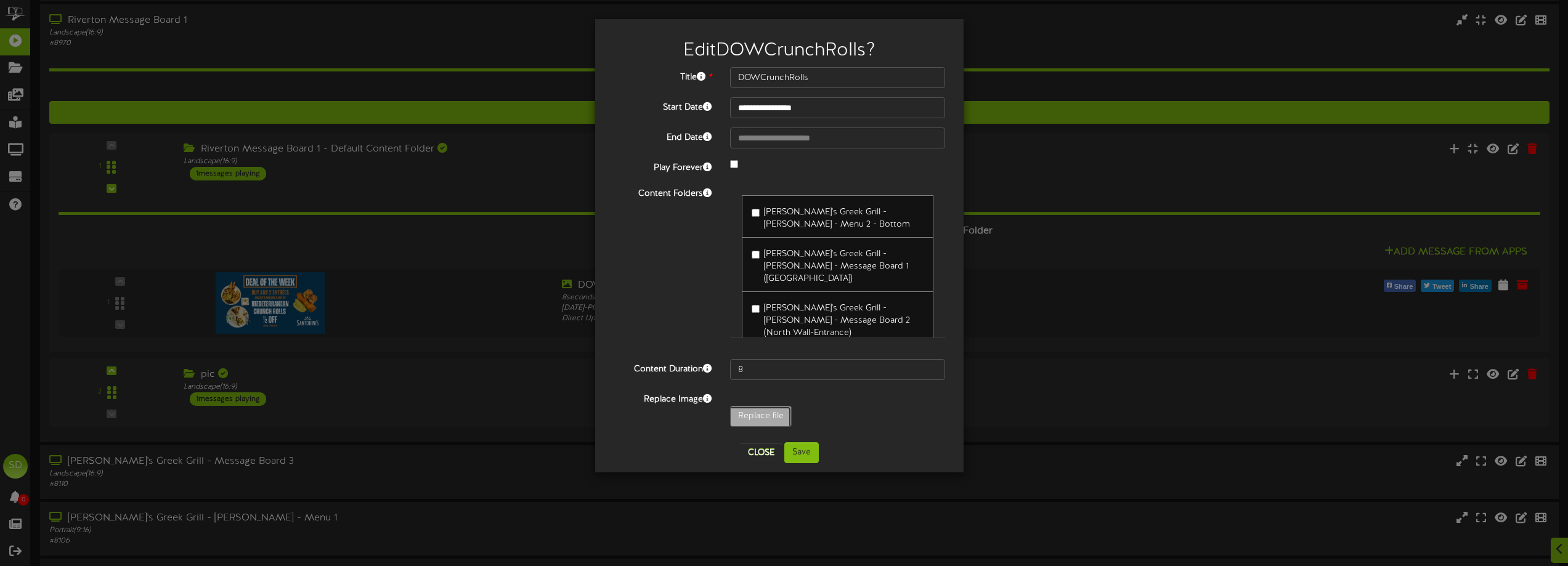
type input "**********"
type input "LoukoumadesDOW2"
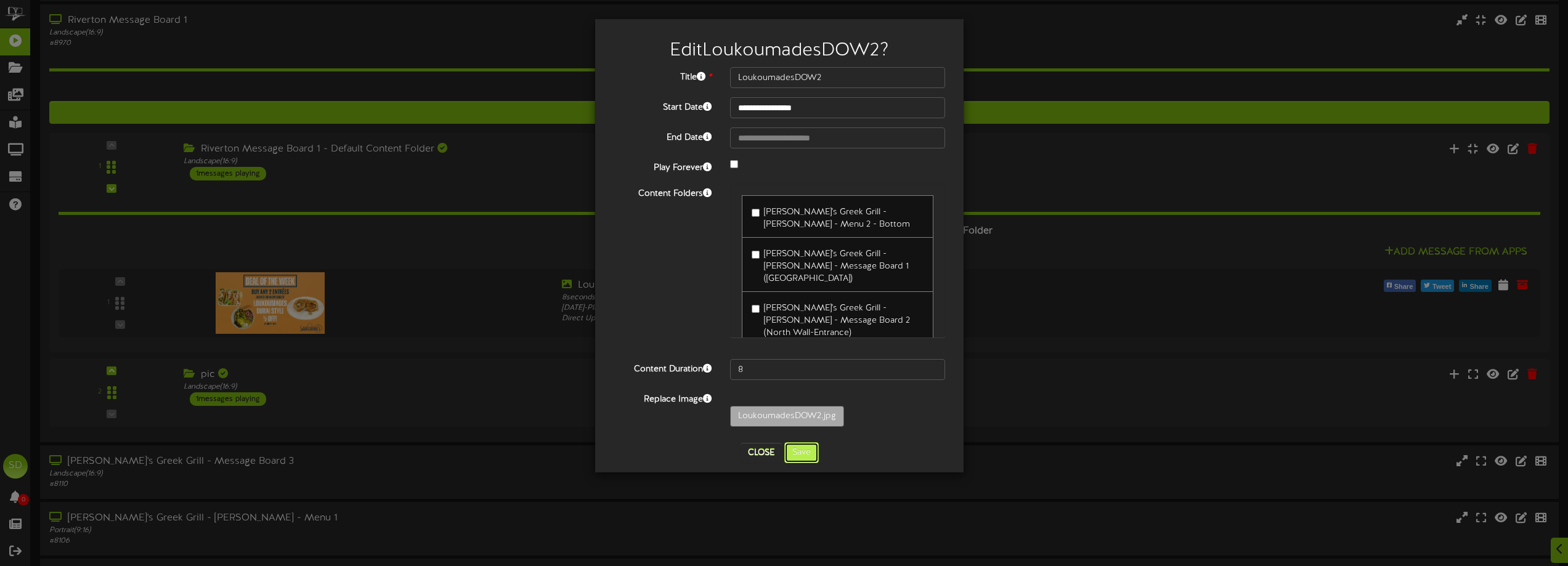
click at [812, 450] on button "Save" at bounding box center [801, 453] width 35 height 21
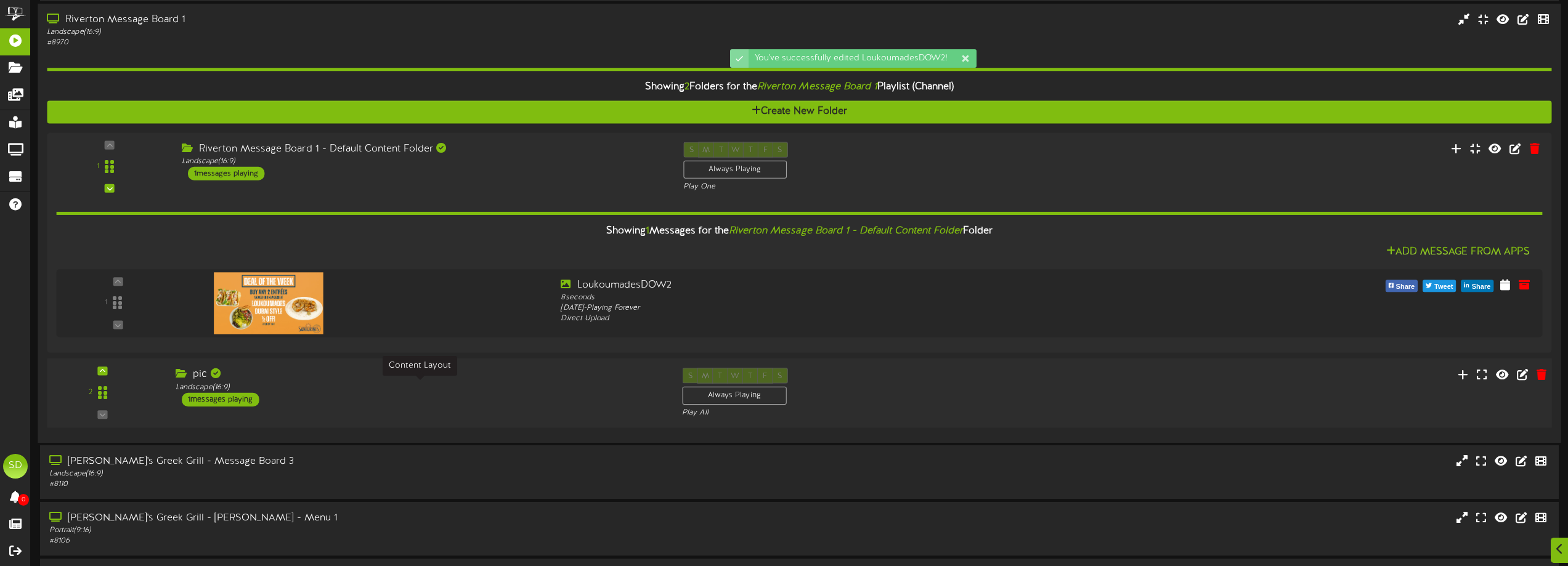
click at [365, 384] on div "Landscape ( 16:9 )" at bounding box center [420, 387] width 488 height 10
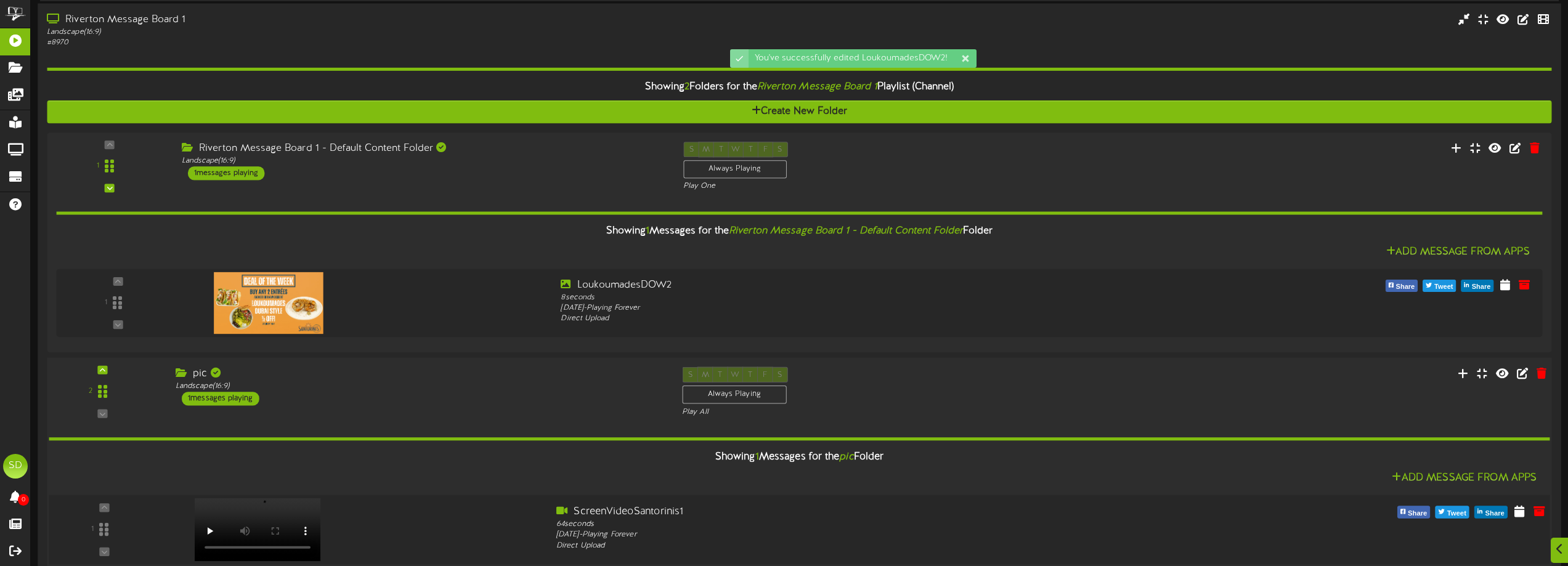
scroll to position [2402, 0]
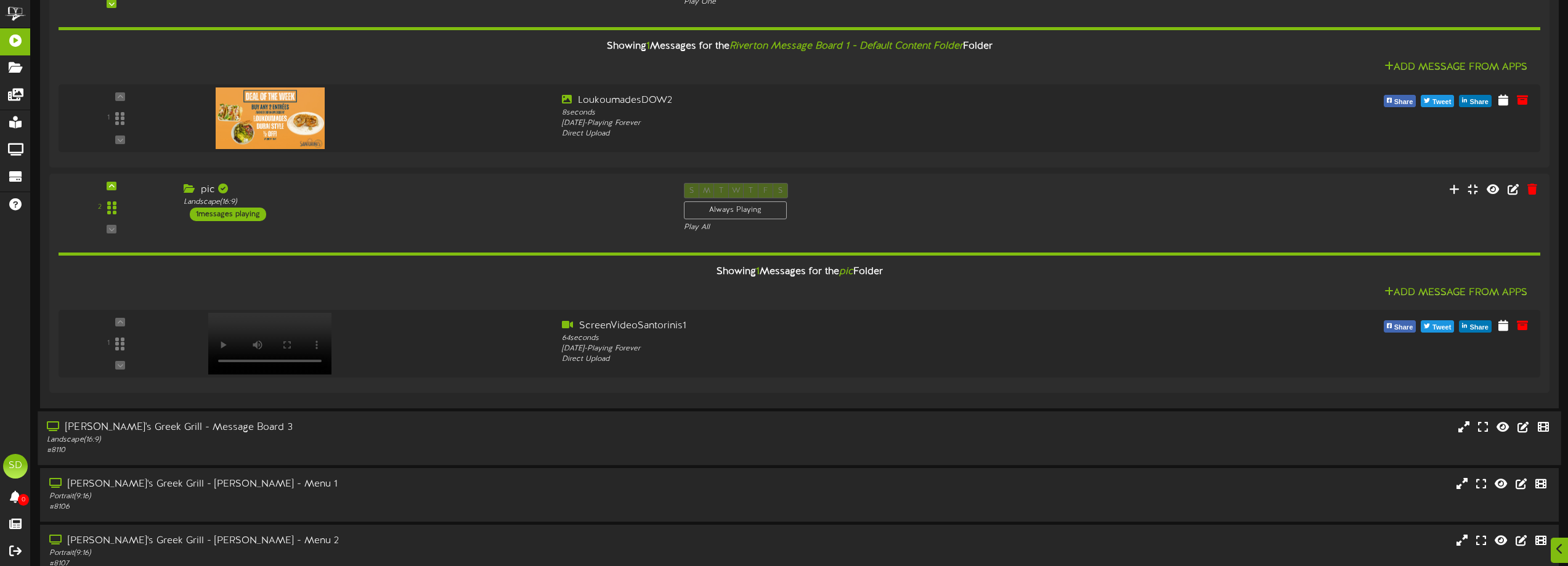
click at [411, 446] on div "# 8110" at bounding box center [355, 451] width 616 height 10
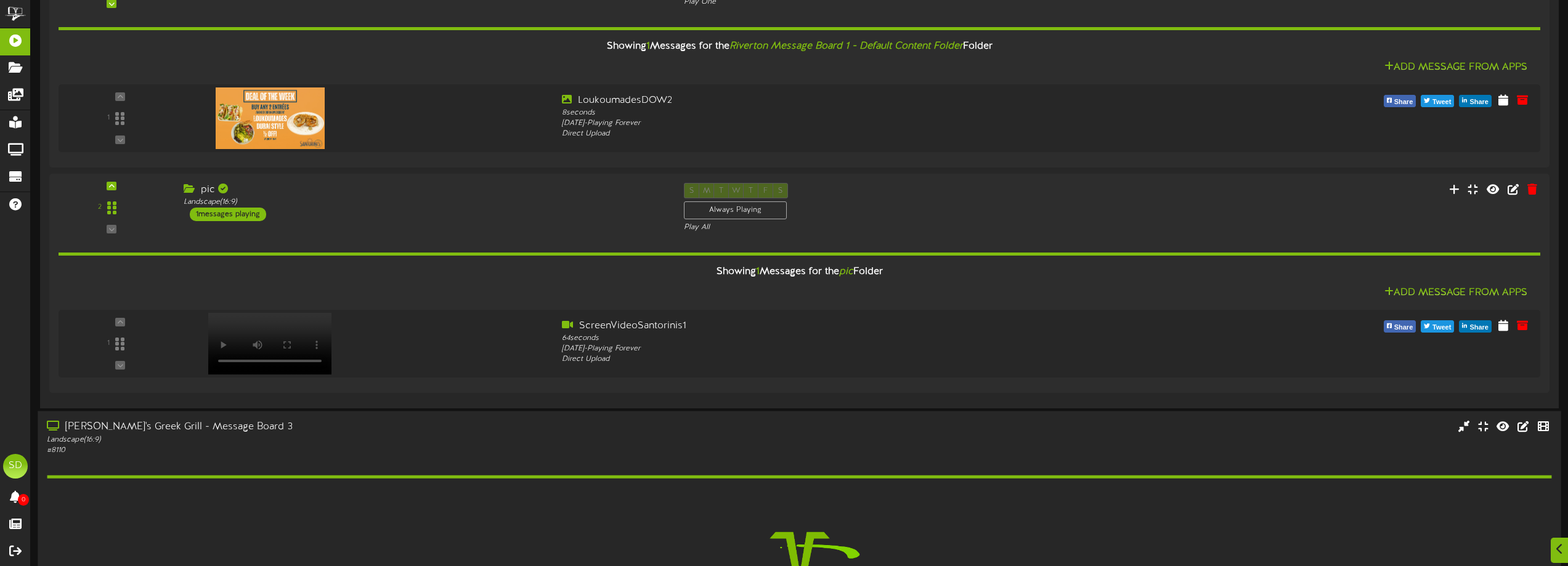
scroll to position [2659, 0]
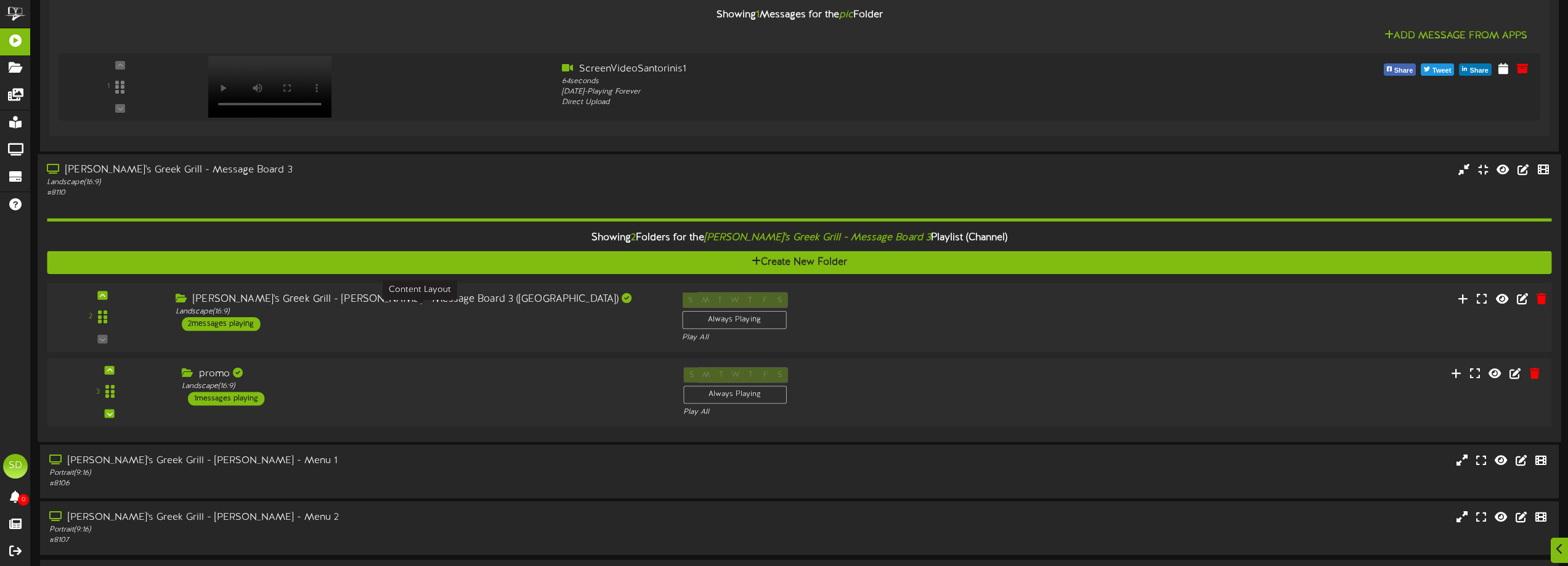
click at [463, 317] on div "Landscape ( 16:9 )" at bounding box center [420, 312] width 488 height 10
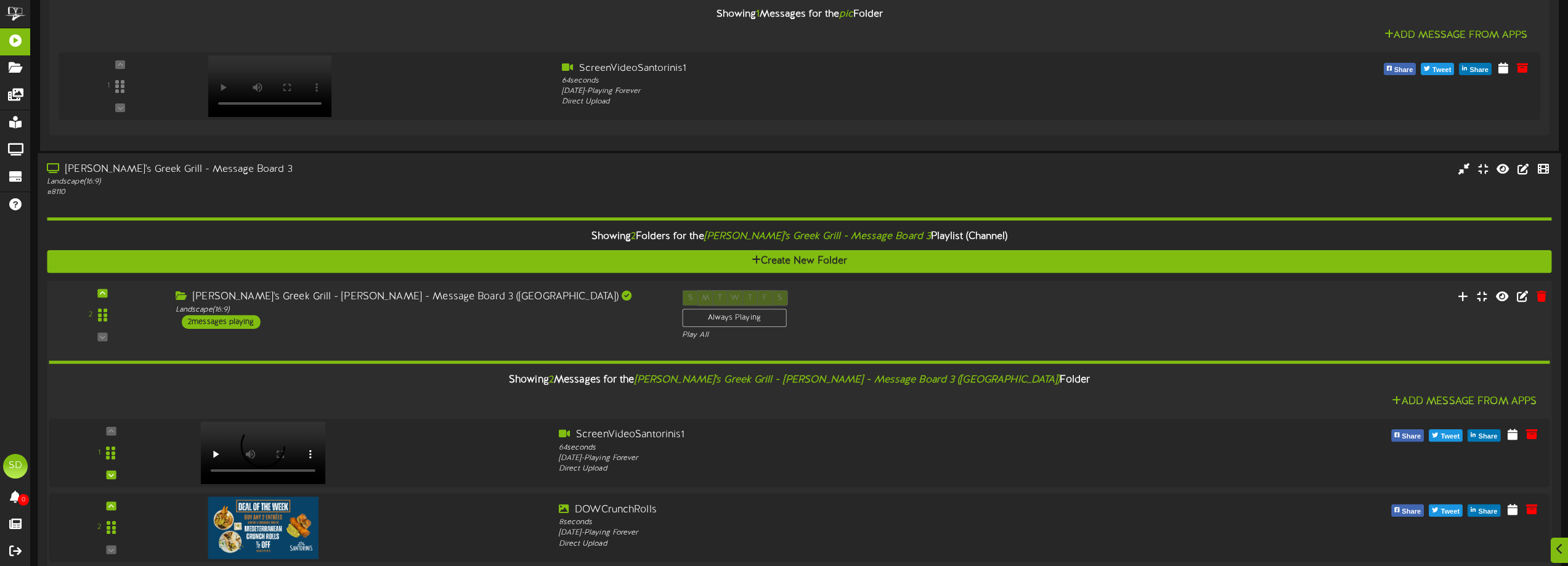
scroll to position [2783, 0]
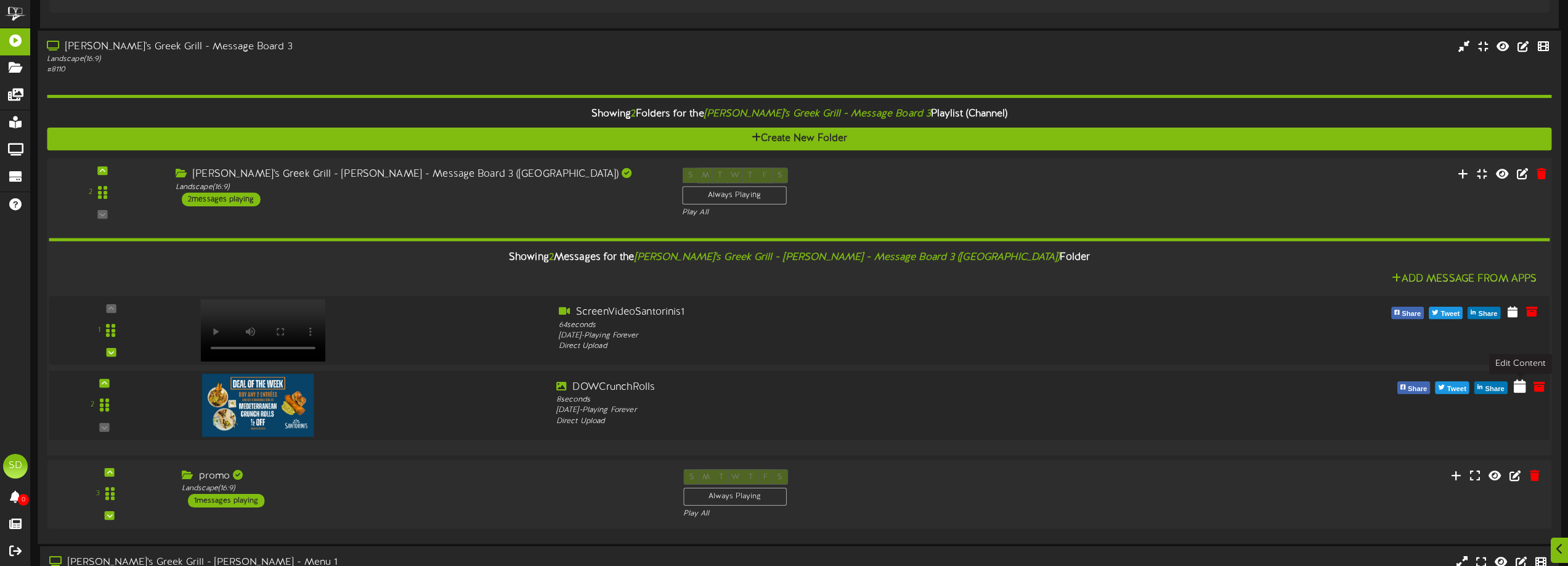
click at [1524, 390] on icon at bounding box center [1519, 386] width 12 height 14
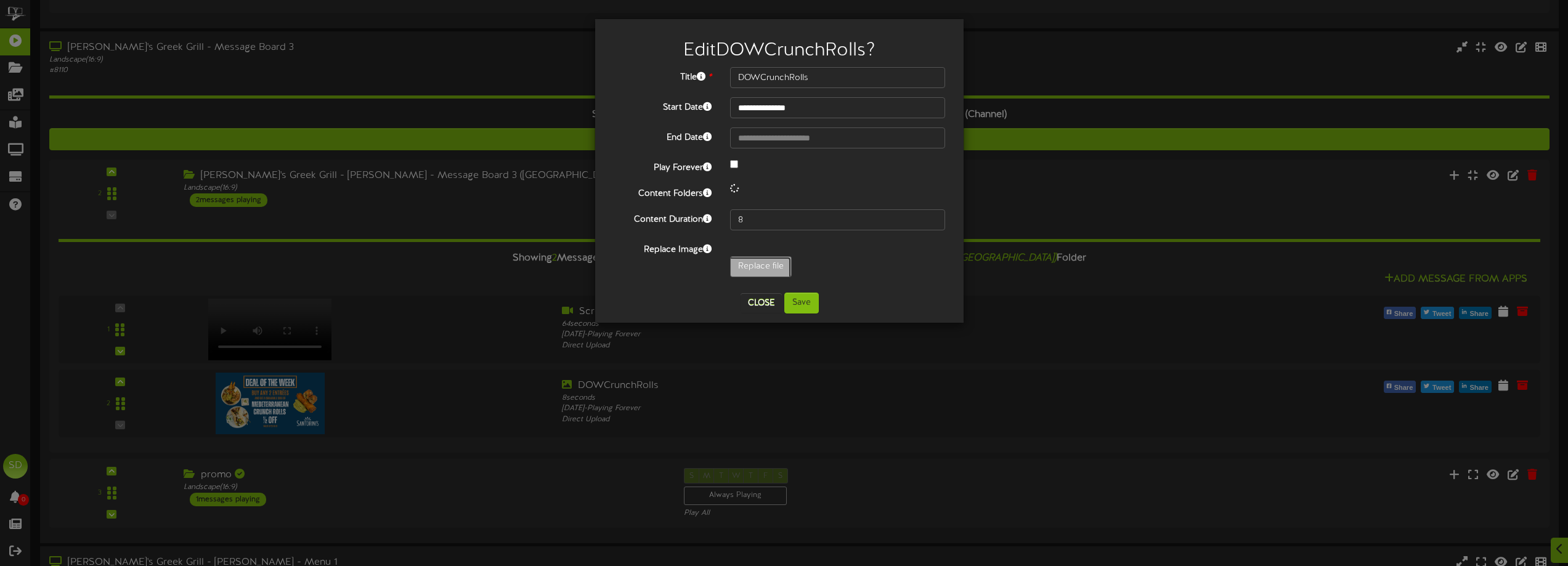
click at [778, 270] on input "Replace file" at bounding box center [121, 301] width 1340 height 88
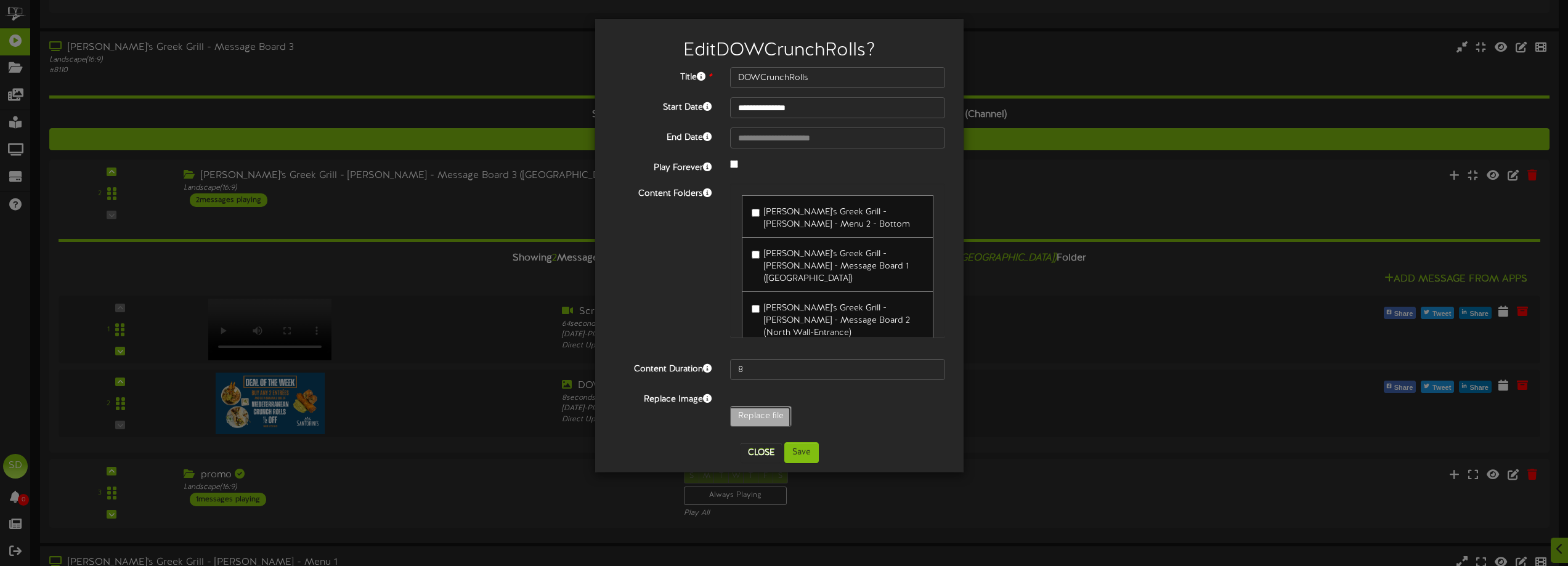
type input "**********"
type input "LoukoumadesDOW2"
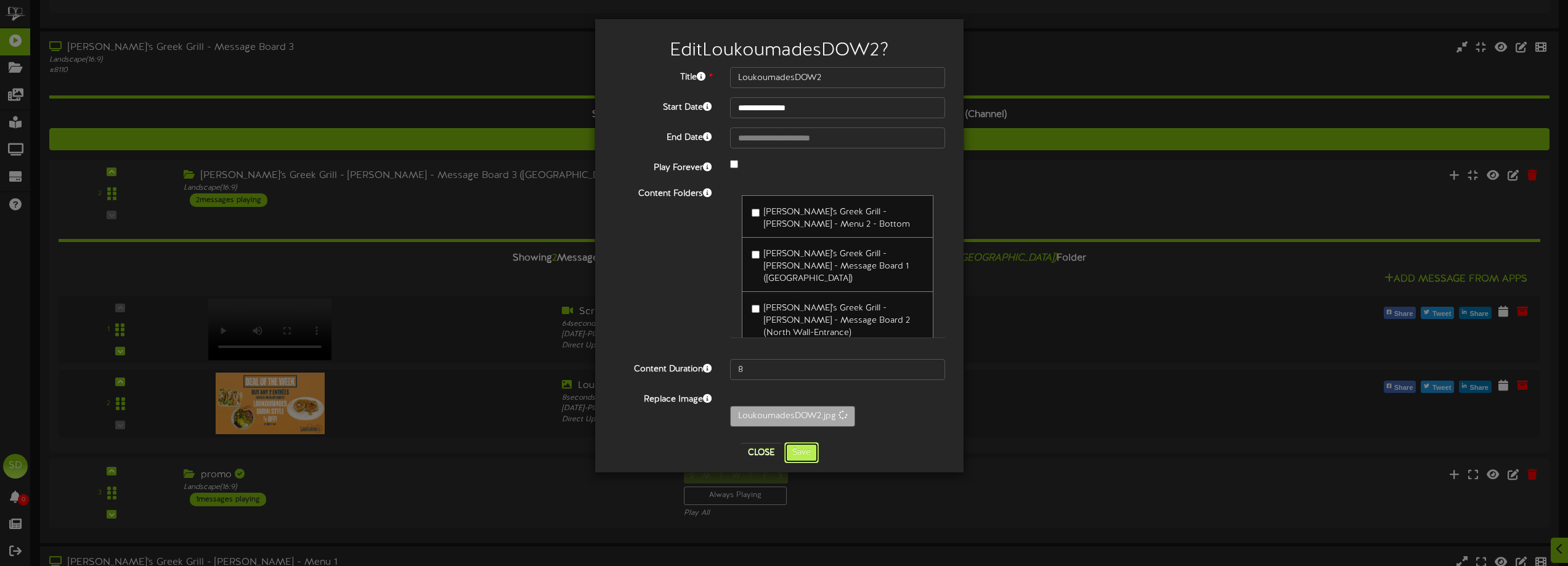
click at [809, 460] on button "Save" at bounding box center [801, 453] width 35 height 21
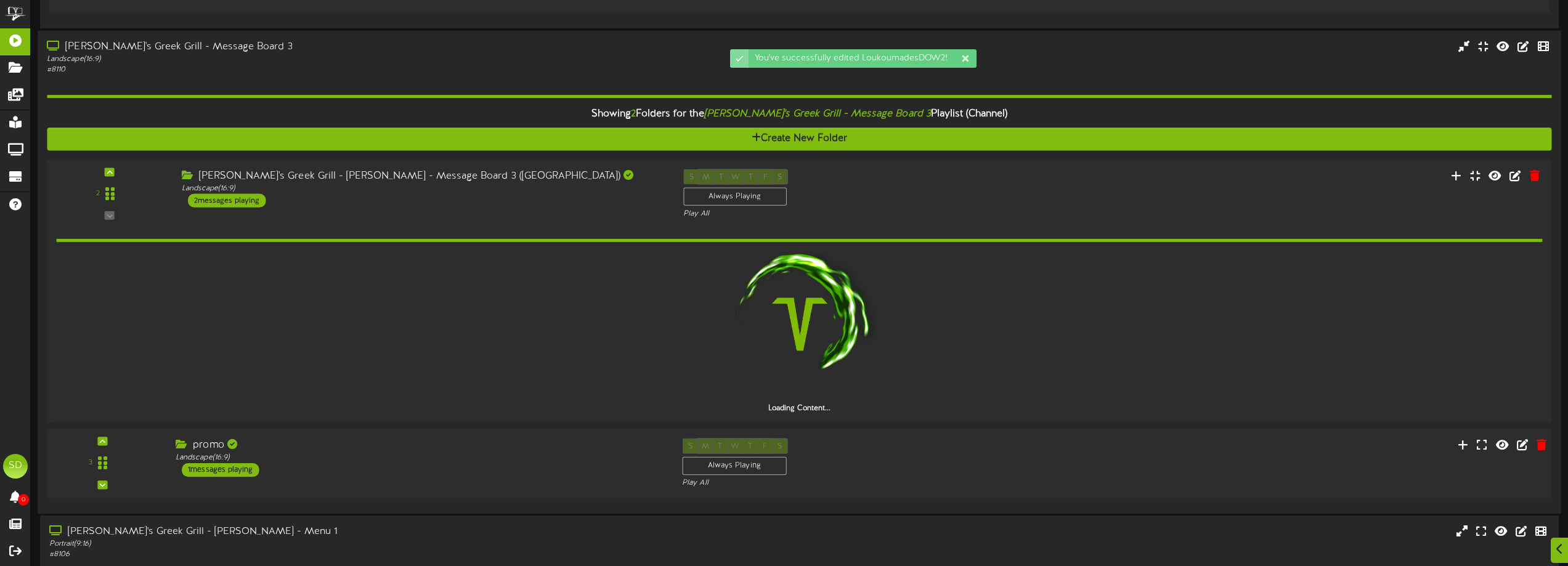
click at [469, 464] on div "promo Landscape ( 16:9 ) 1 messages playing" at bounding box center [420, 457] width 506 height 39
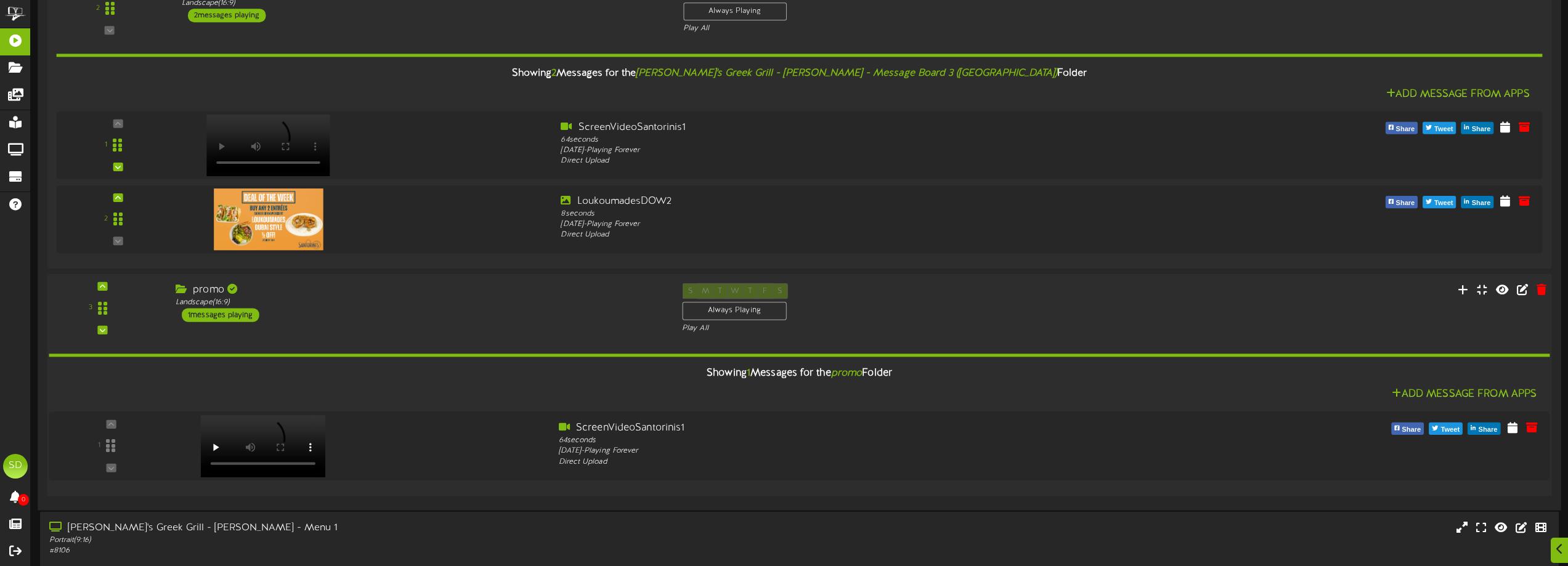
scroll to position [3075, 0]
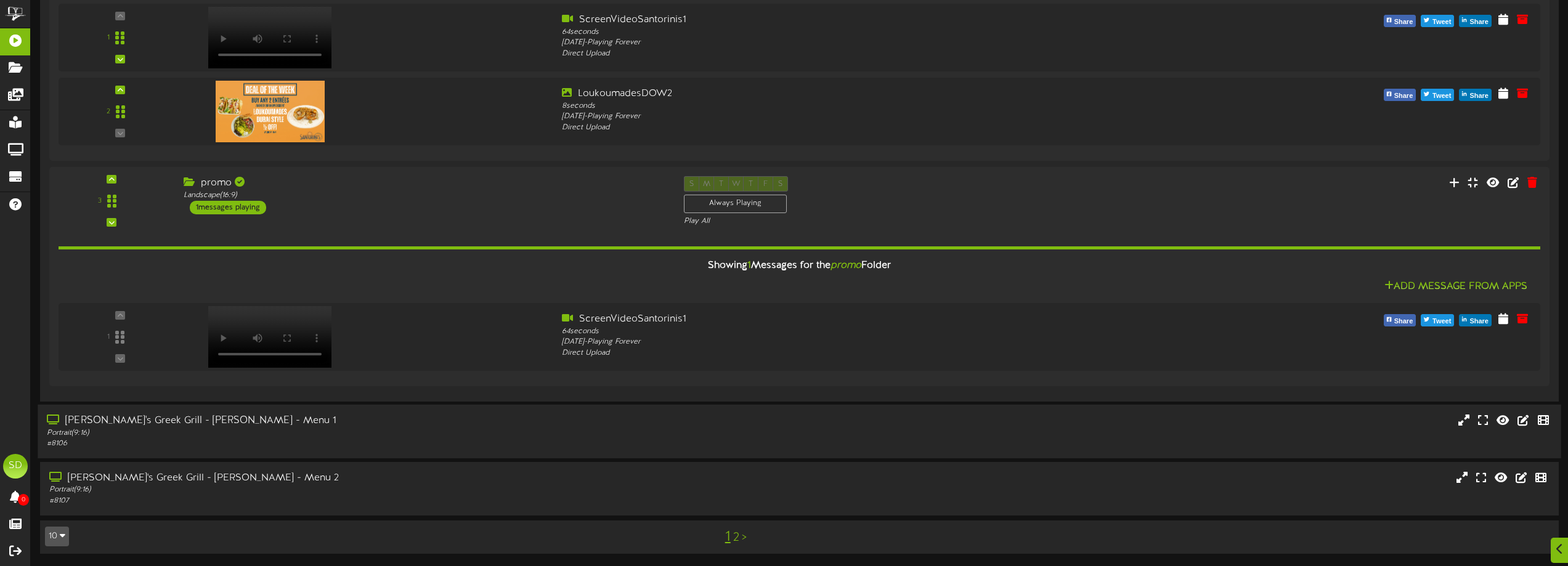
click at [473, 428] on div "Portrait ( 9:16 )" at bounding box center [355, 434] width 616 height 10
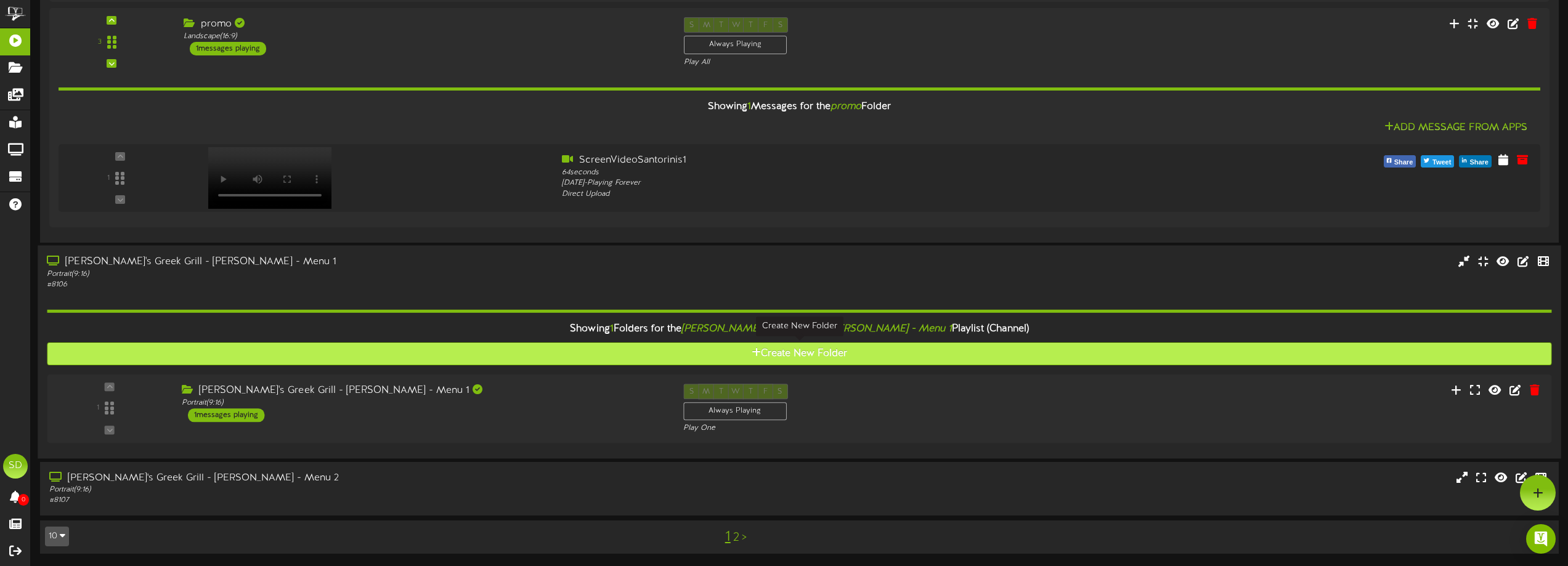
scroll to position [3234, 0]
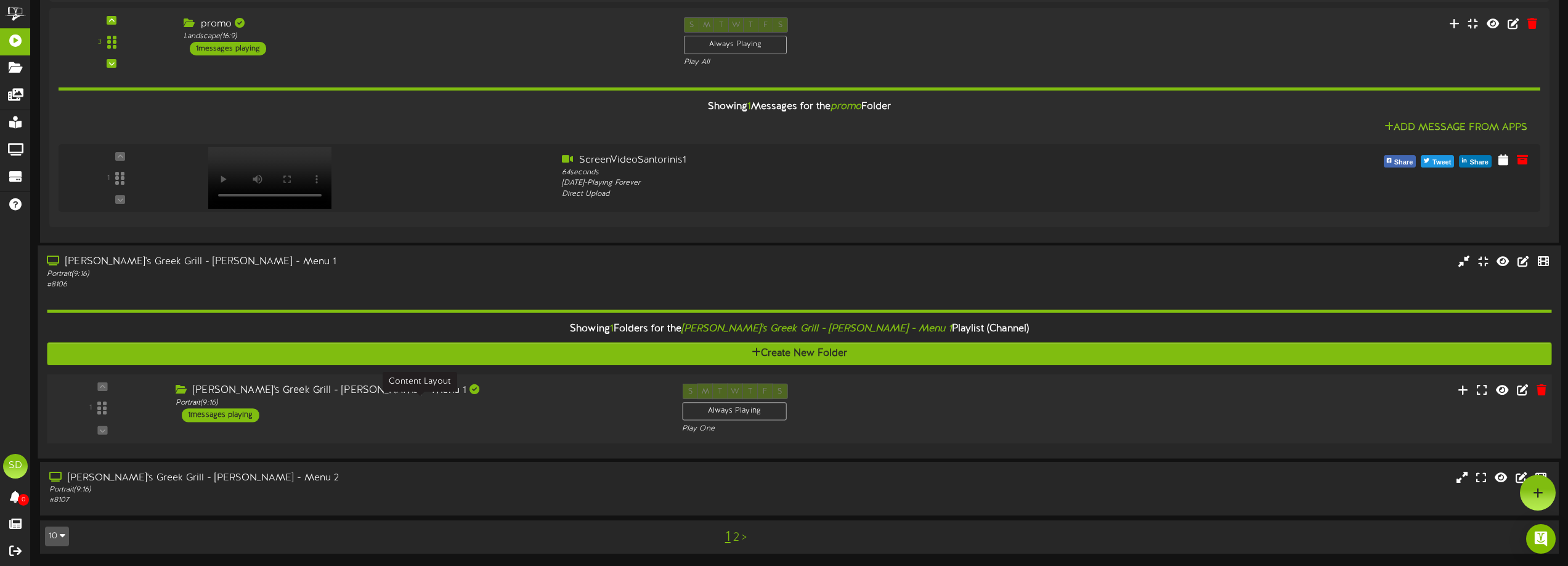
click at [527, 405] on div "Portrait ( 9:16 )" at bounding box center [420, 403] width 488 height 10
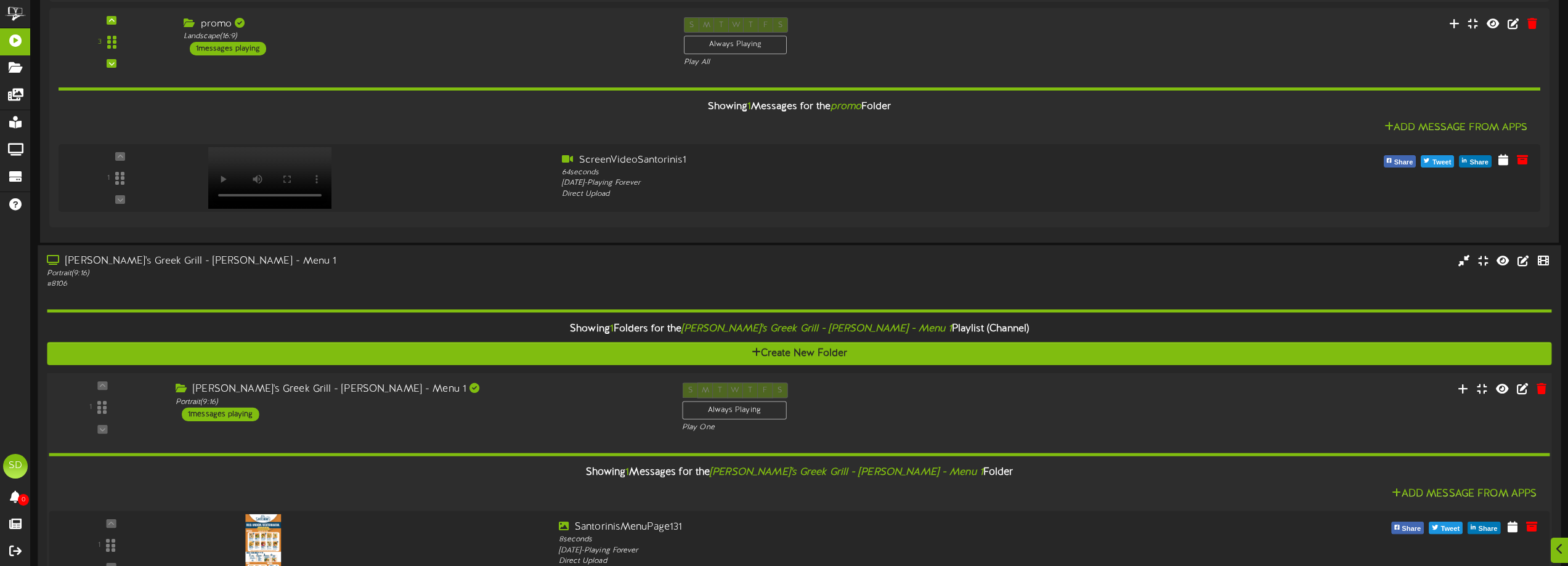
scroll to position [3385, 0]
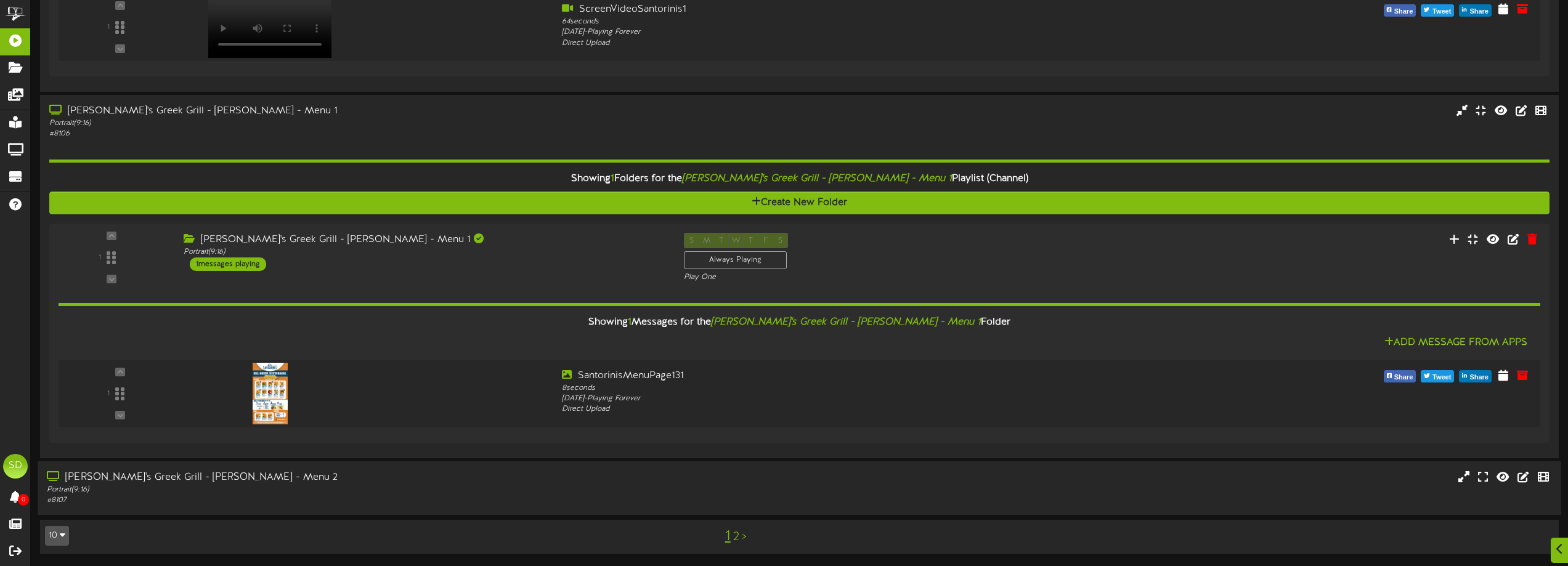
click at [458, 480] on div "Santorini's Greek Grill - Sandy - Menu 2" at bounding box center [355, 478] width 616 height 14
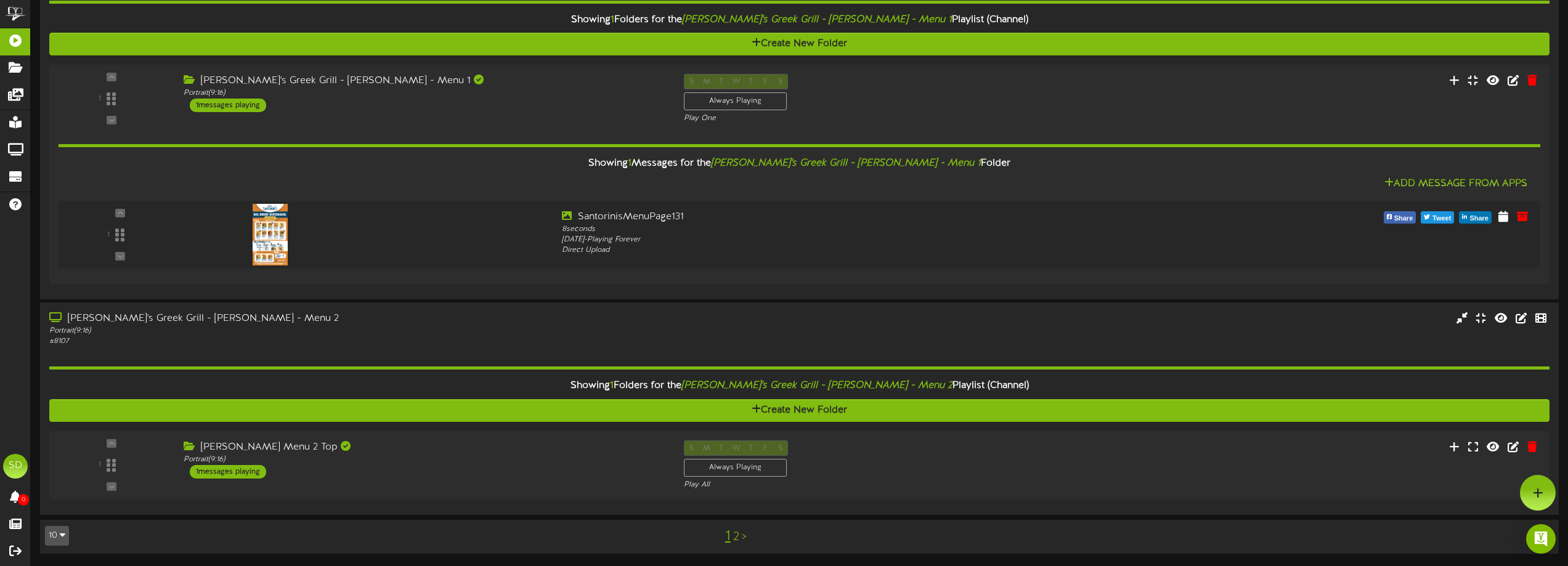
scroll to position [3544, 0]
click at [737, 536] on link "2" at bounding box center [736, 537] width 6 height 14
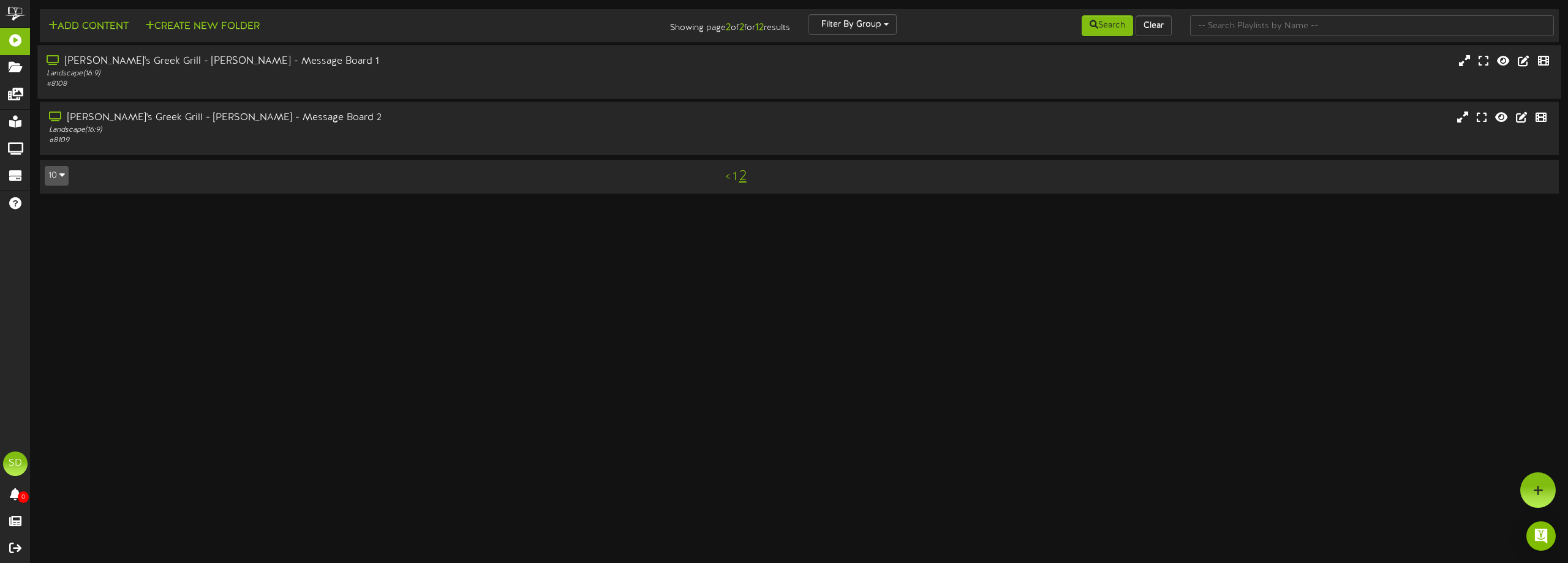
click at [441, 67] on div "Santorini's Greek Grill - Sandy - Message Board 1" at bounding box center [354, 62] width 616 height 14
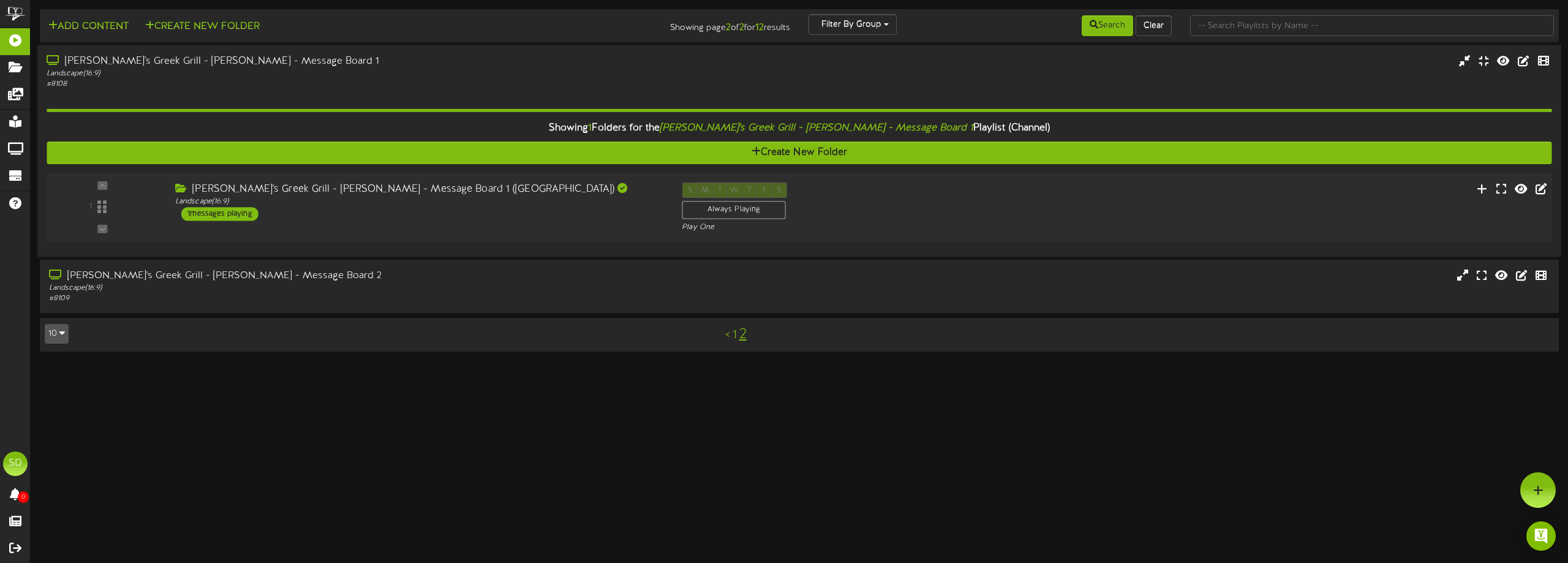
click at [447, 218] on div "Santorini's Greek Grill - Sandy - Message Board 1 (West Wall) Landscape ( 16:9 …" at bounding box center [419, 202] width 507 height 38
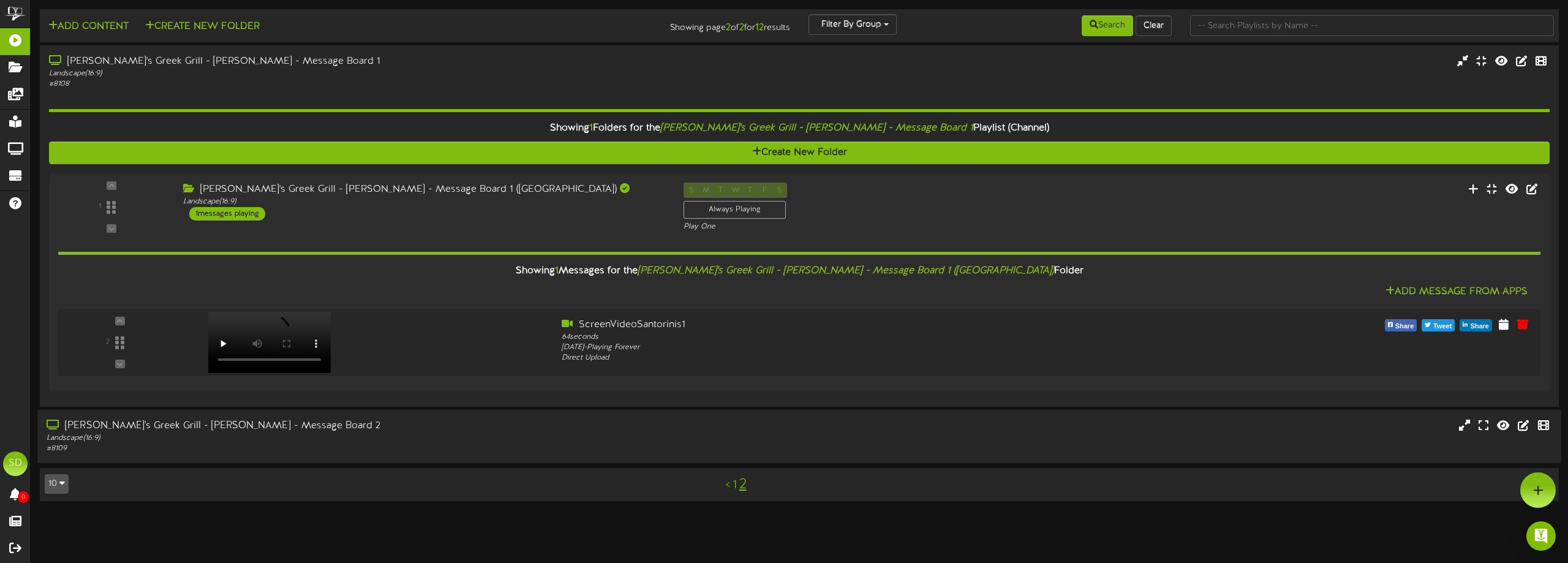
click at [400, 431] on div "Santorini's Greek Grill - Sandy - Message Board 2" at bounding box center [354, 427] width 616 height 14
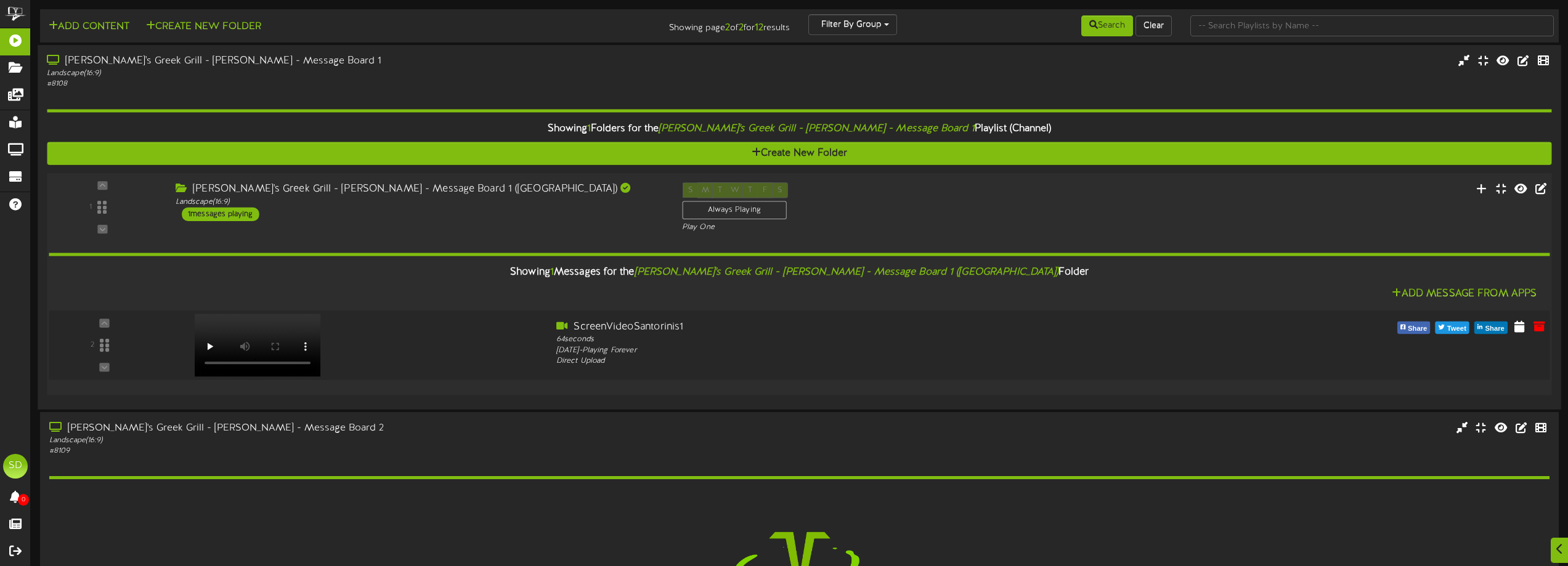
scroll to position [144, 0]
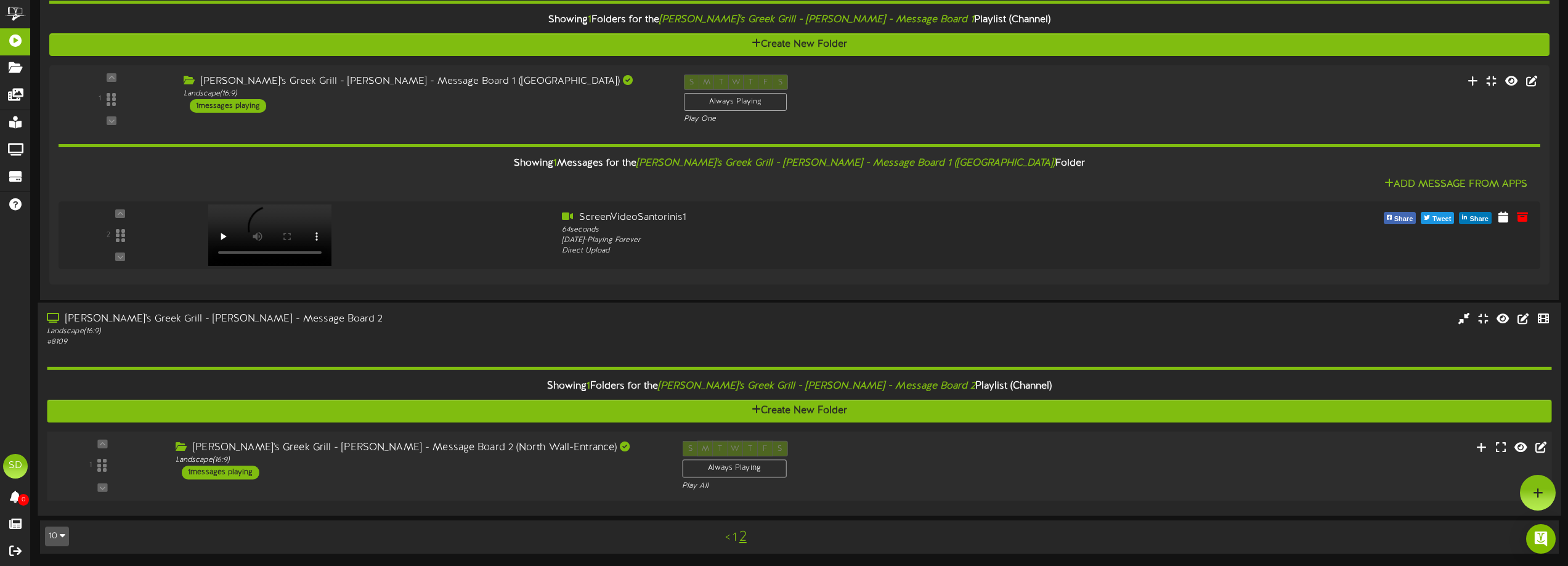
click at [398, 474] on div "Santorini's Greek Grill - Sandy - Message Board 2 (North Wall-Entrance) Landsca…" at bounding box center [420, 460] width 506 height 39
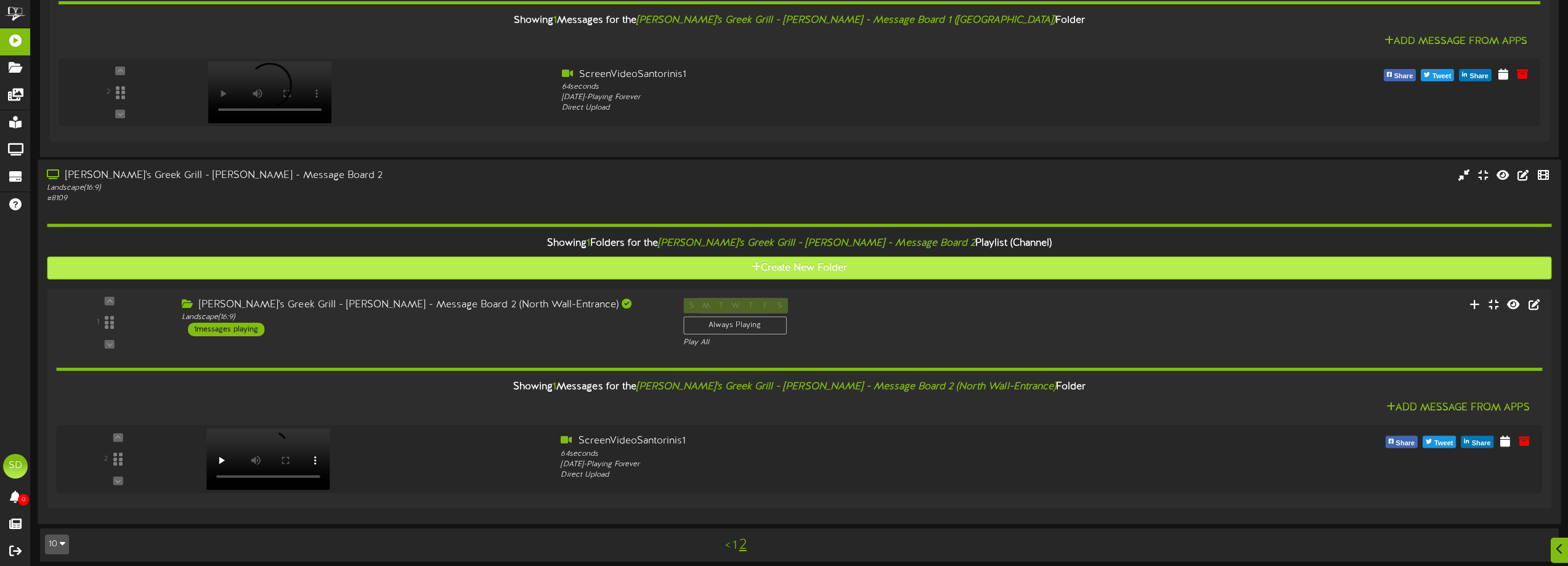
scroll to position [260, 0]
